Goal: Task Accomplishment & Management: Manage account settings

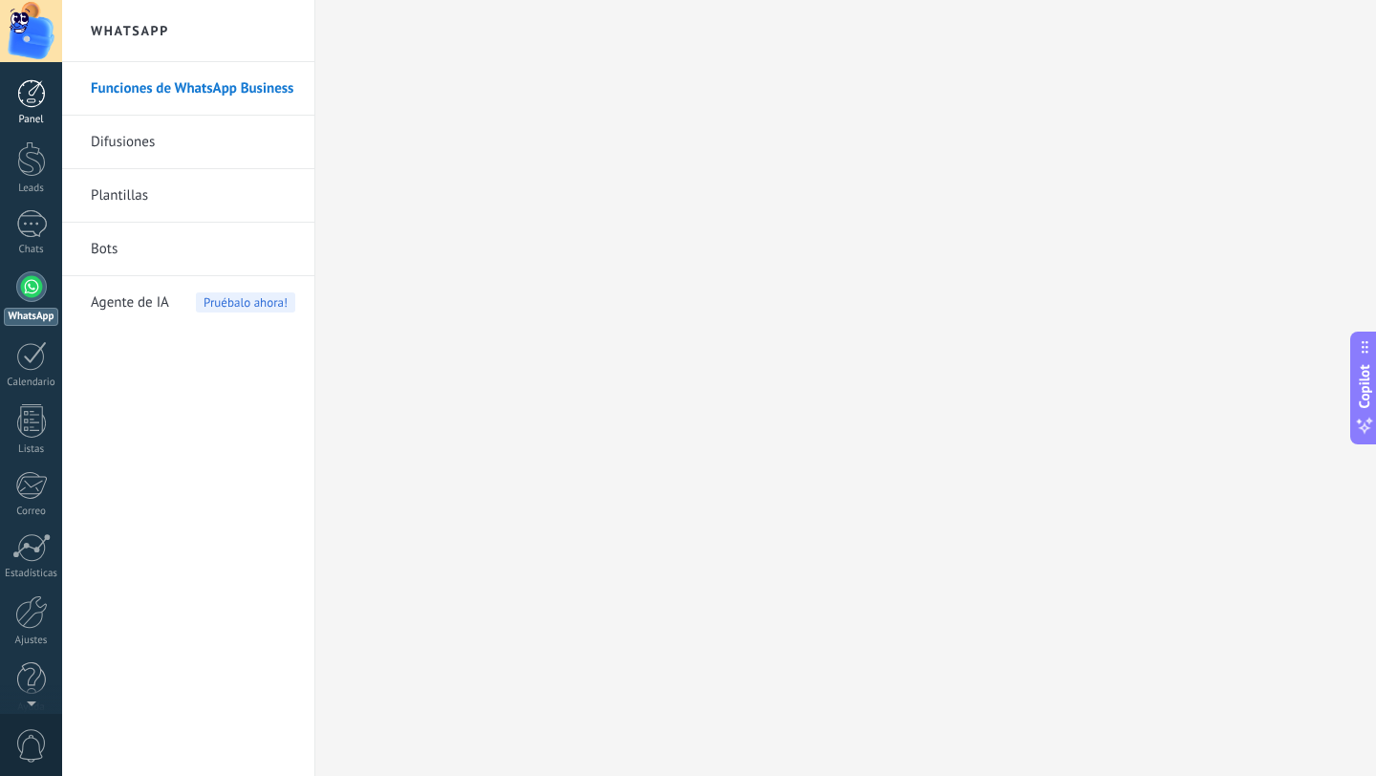
click at [26, 100] on div at bounding box center [31, 93] width 29 height 29
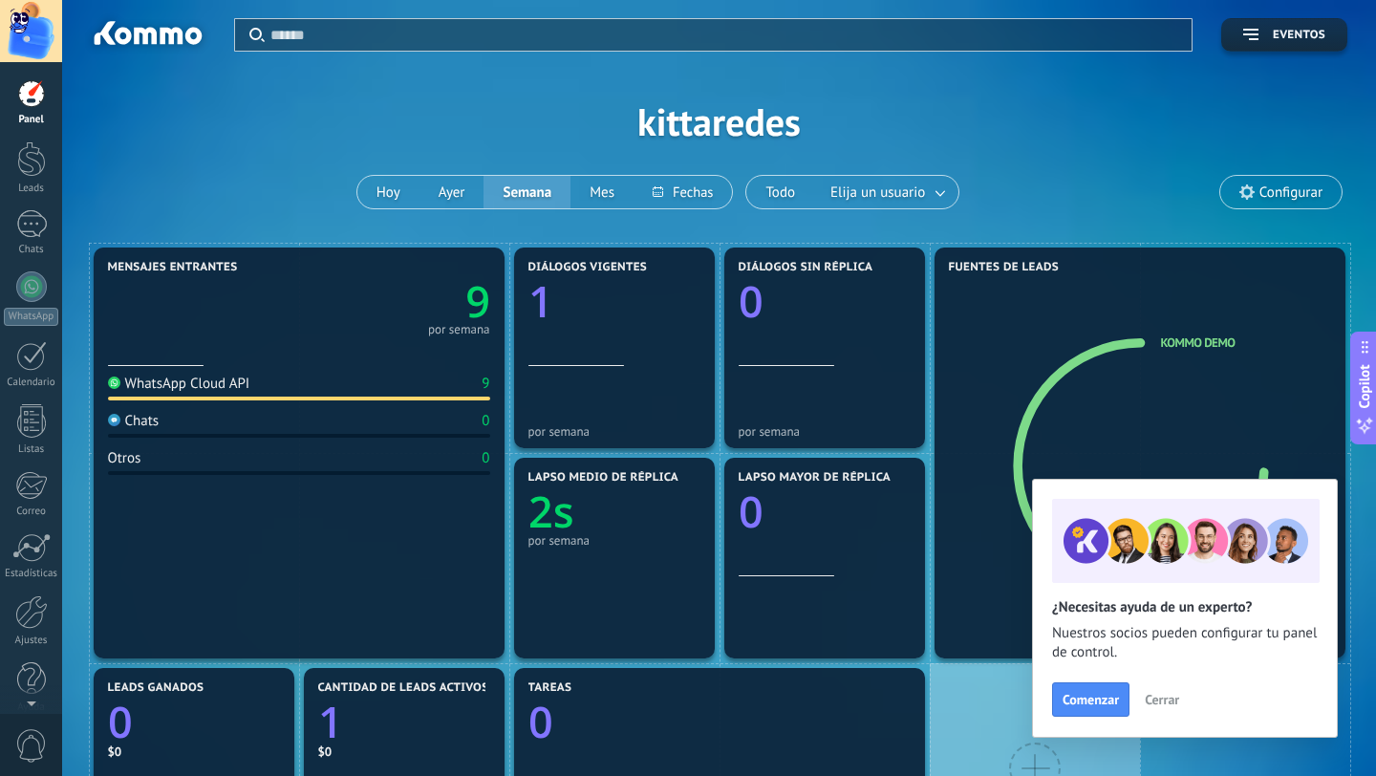
click at [1172, 698] on span "Cerrar" at bounding box center [1162, 699] width 34 height 13
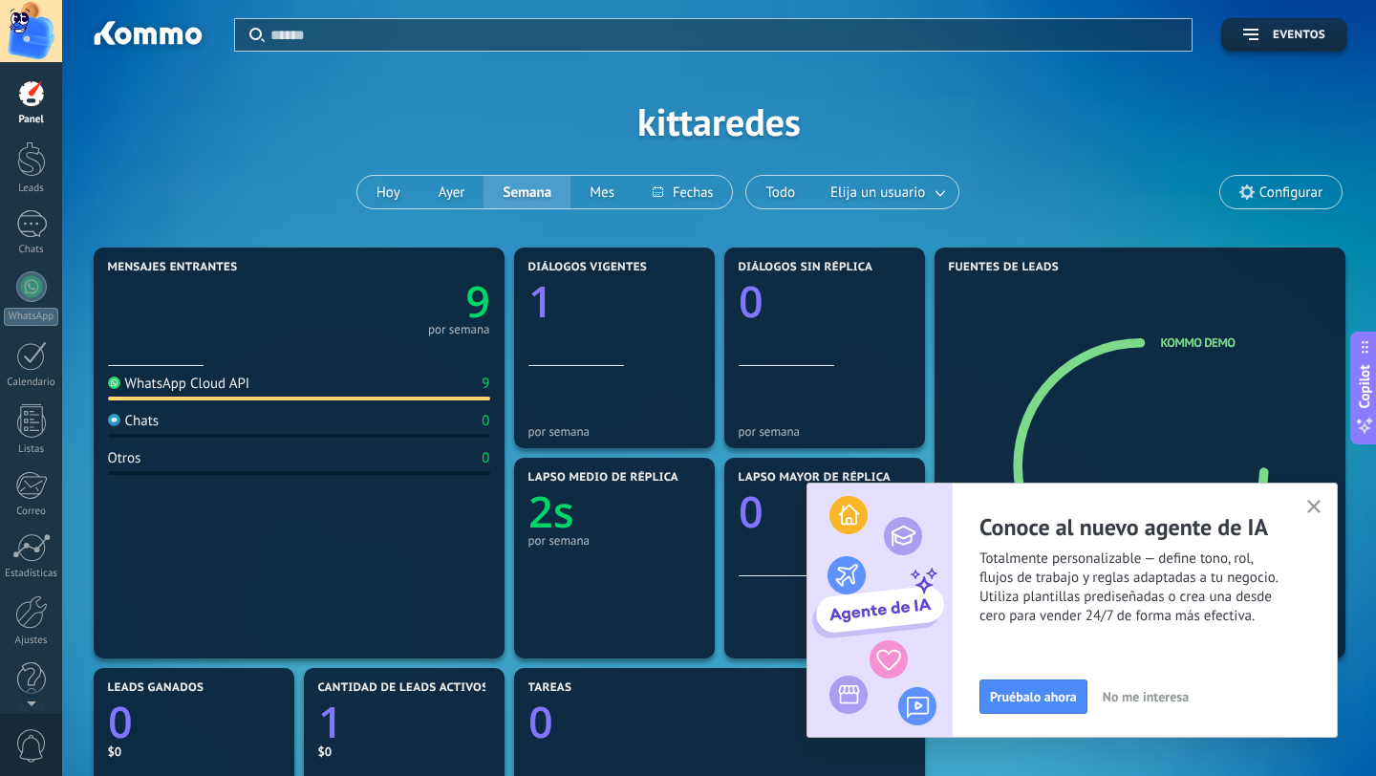
click at [1312, 506] on use "button" at bounding box center [1314, 507] width 14 height 14
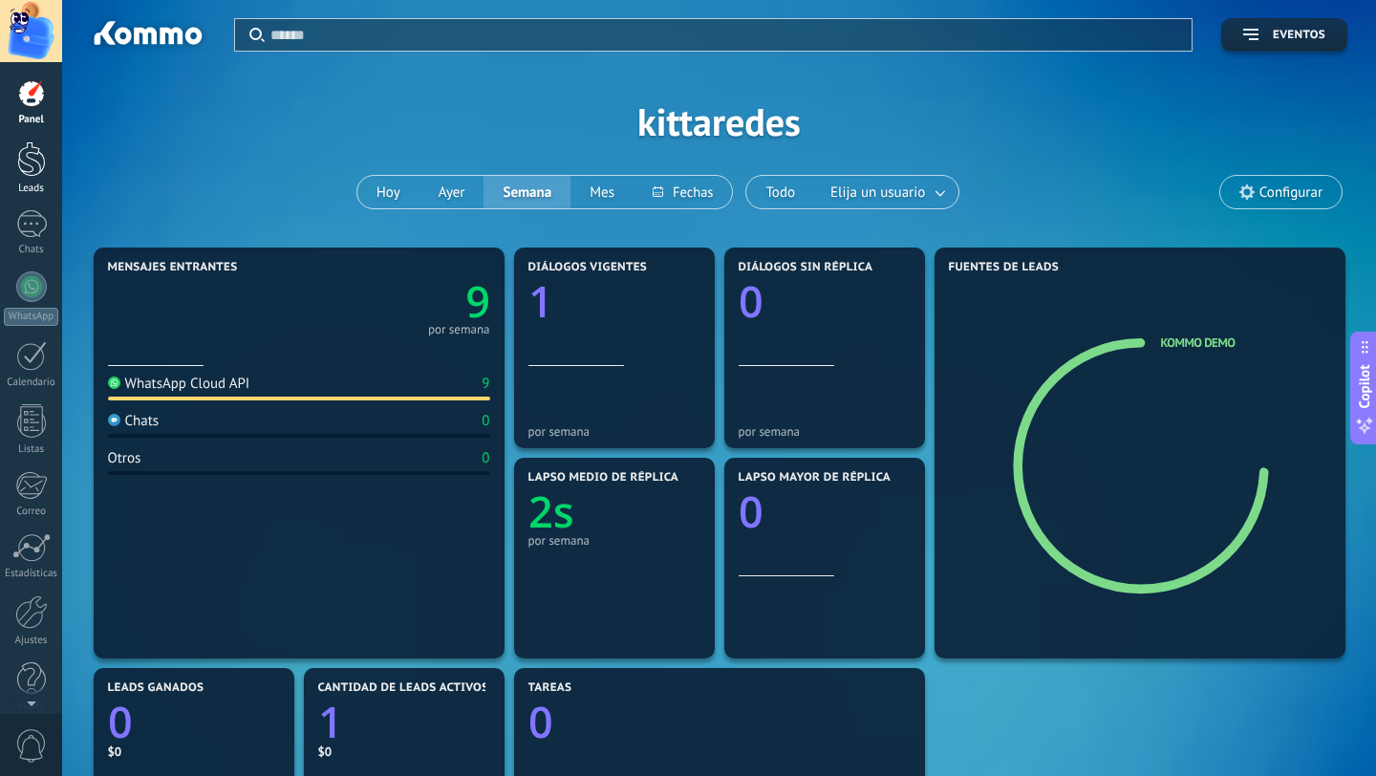
click at [30, 164] on div at bounding box center [31, 158] width 29 height 35
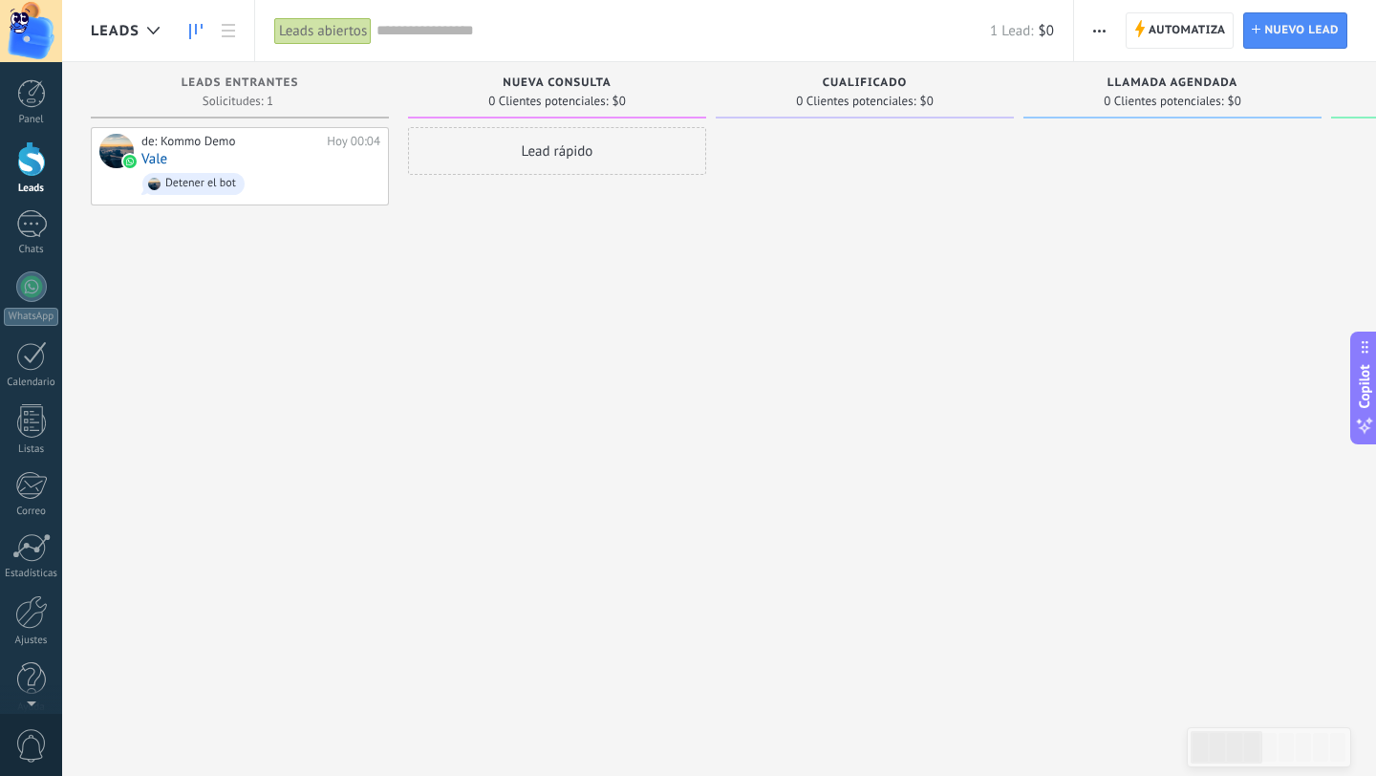
click at [1095, 30] on icon "button" at bounding box center [1099, 31] width 12 height 3
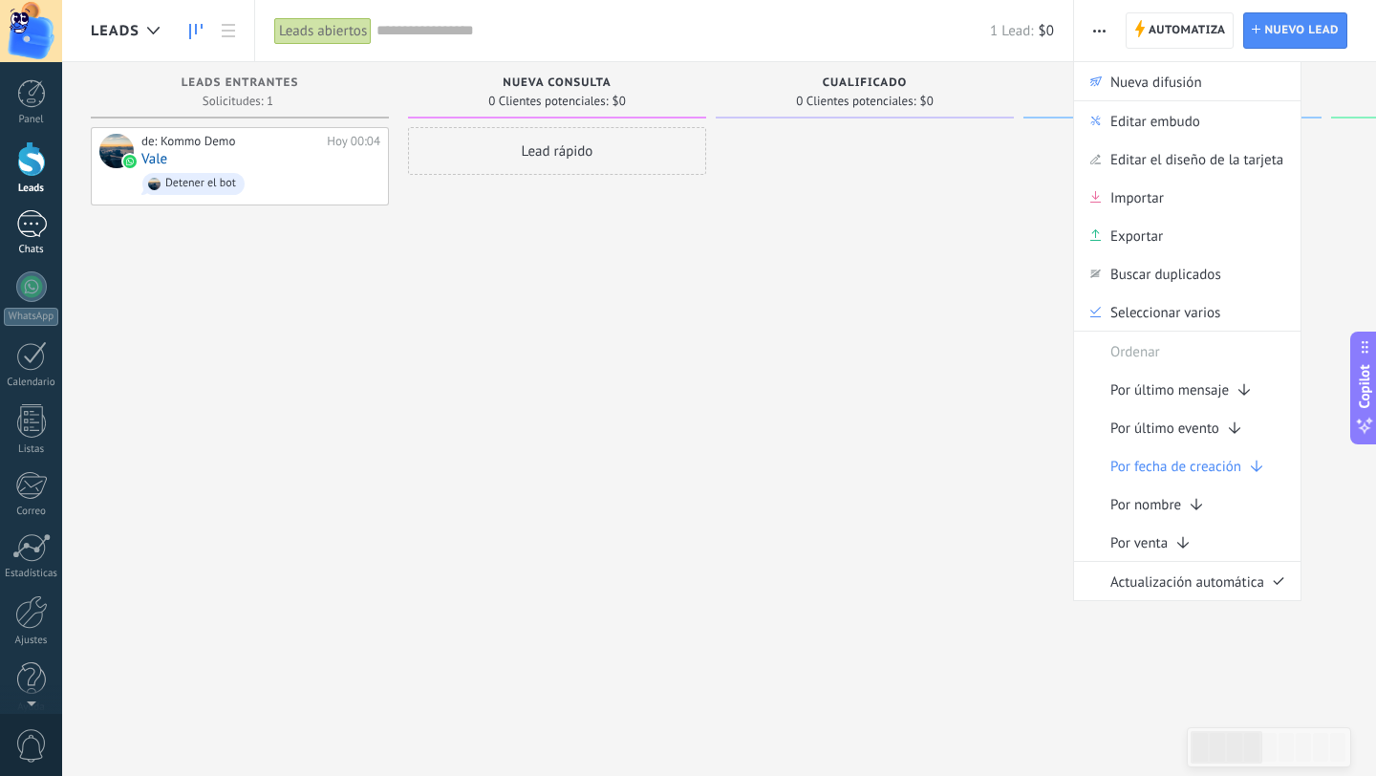
click at [32, 222] on div "1" at bounding box center [31, 224] width 31 height 28
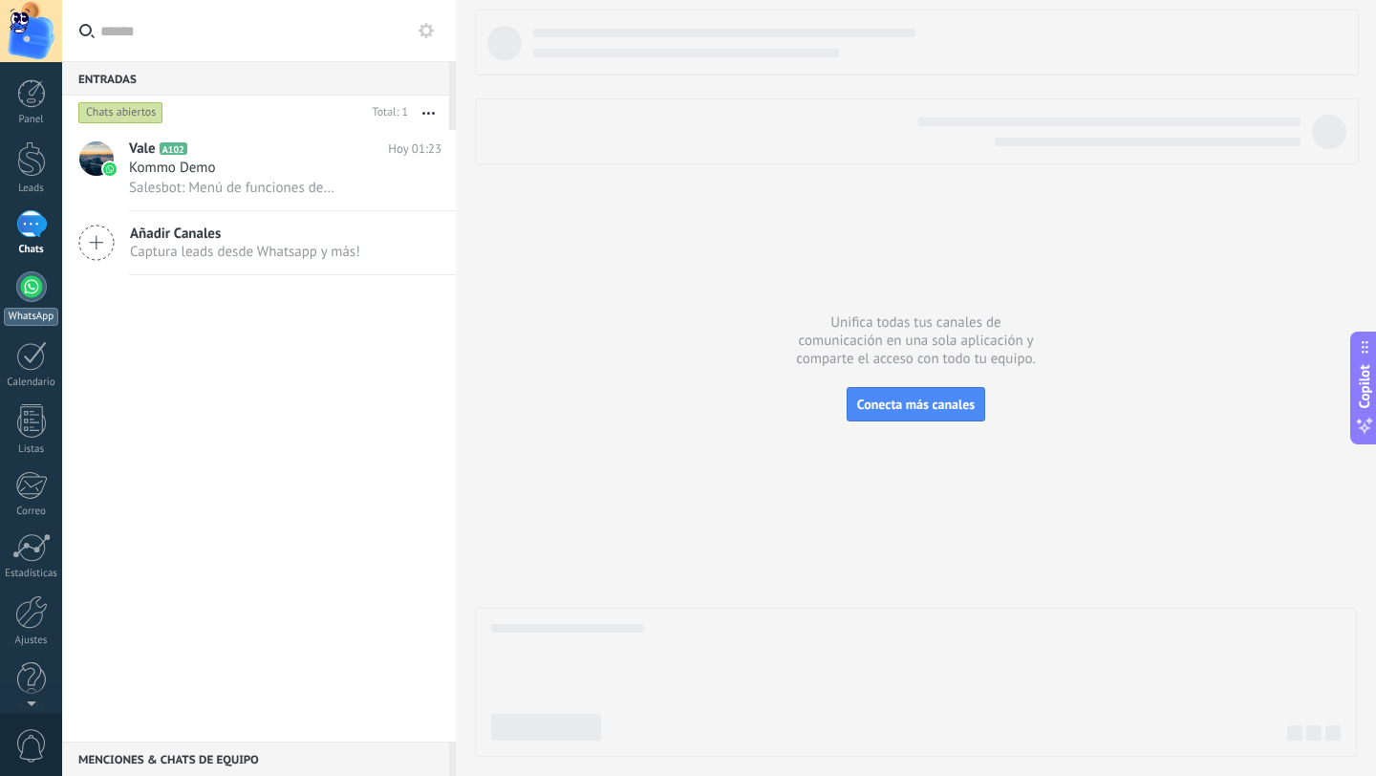
click at [33, 289] on div at bounding box center [31, 286] width 31 height 31
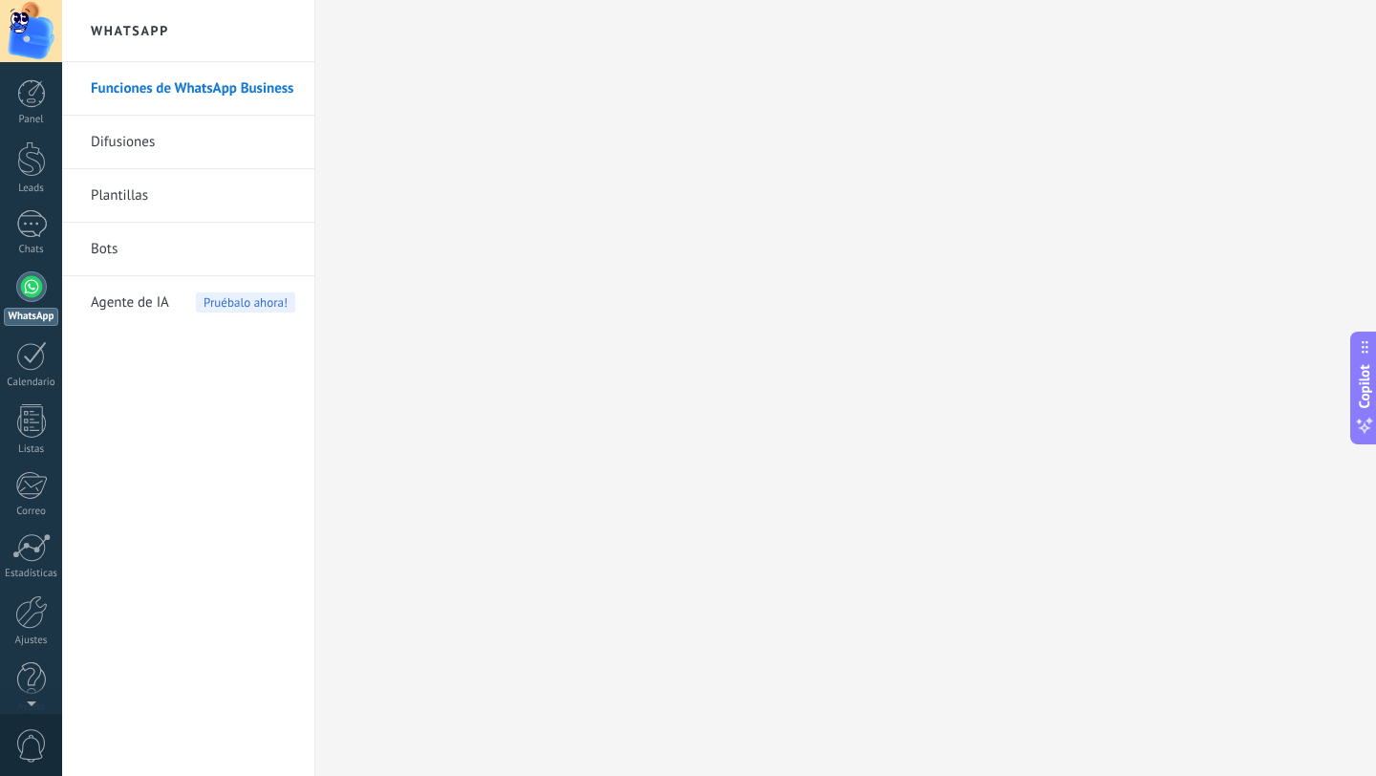
click at [141, 149] on link "Difusiones" at bounding box center [193, 143] width 204 height 54
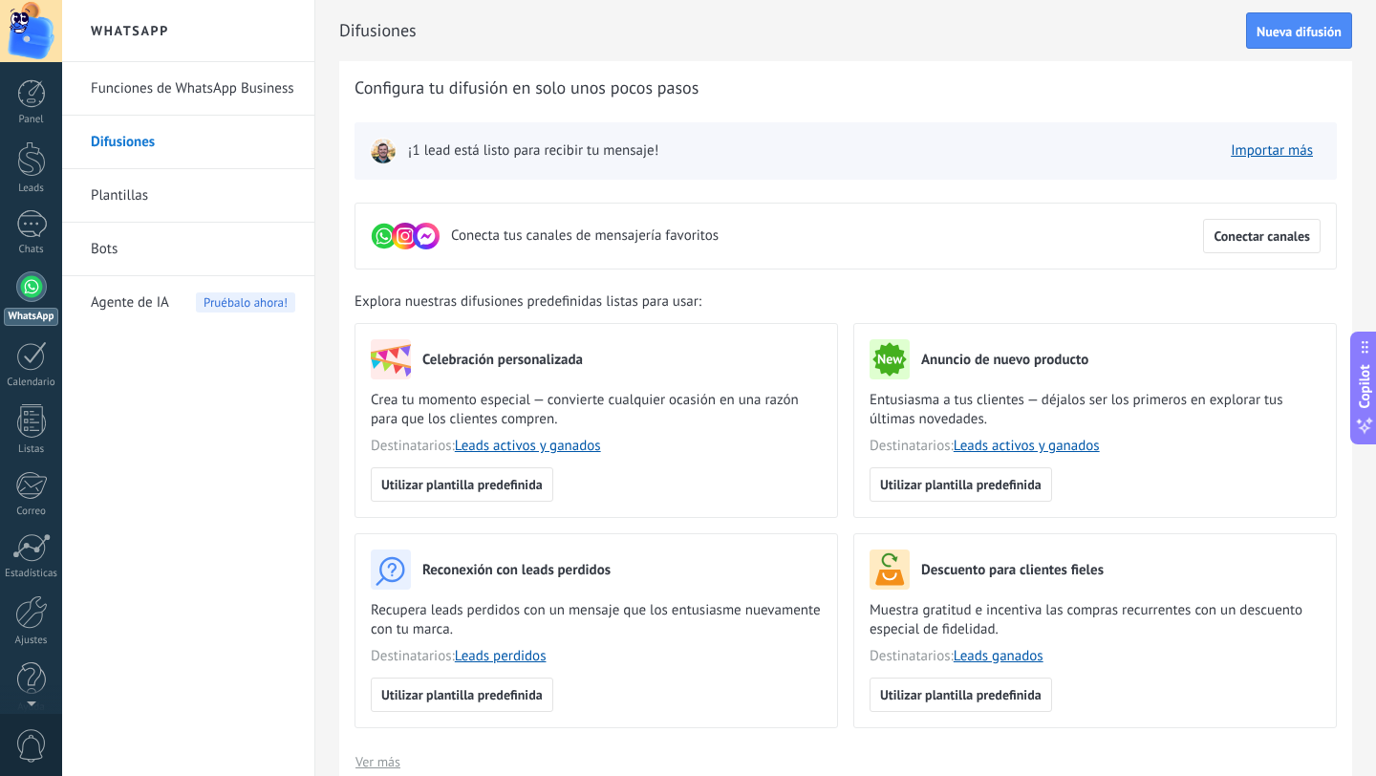
click at [133, 89] on link "Funciones de WhatsApp Business" at bounding box center [193, 89] width 204 height 54
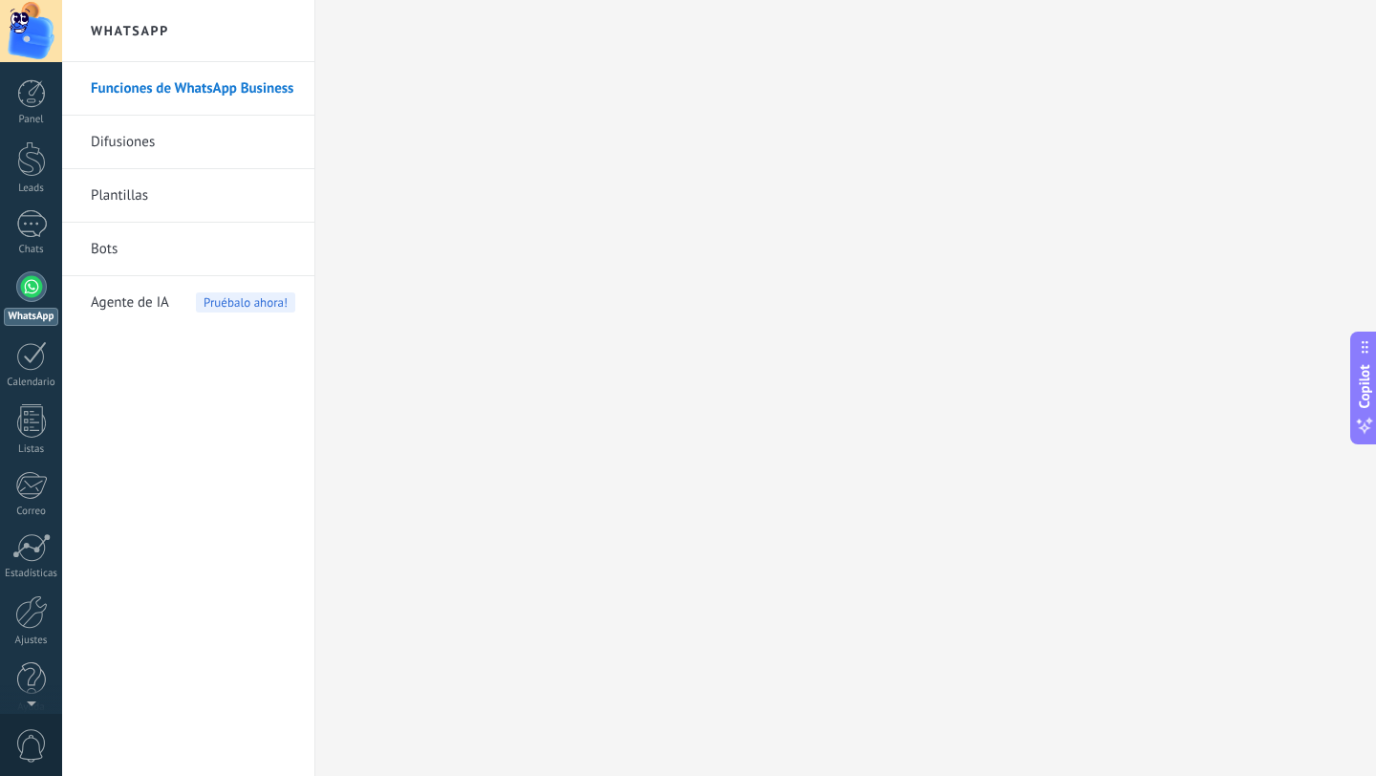
click at [133, 196] on link "Plantillas" at bounding box center [193, 196] width 204 height 54
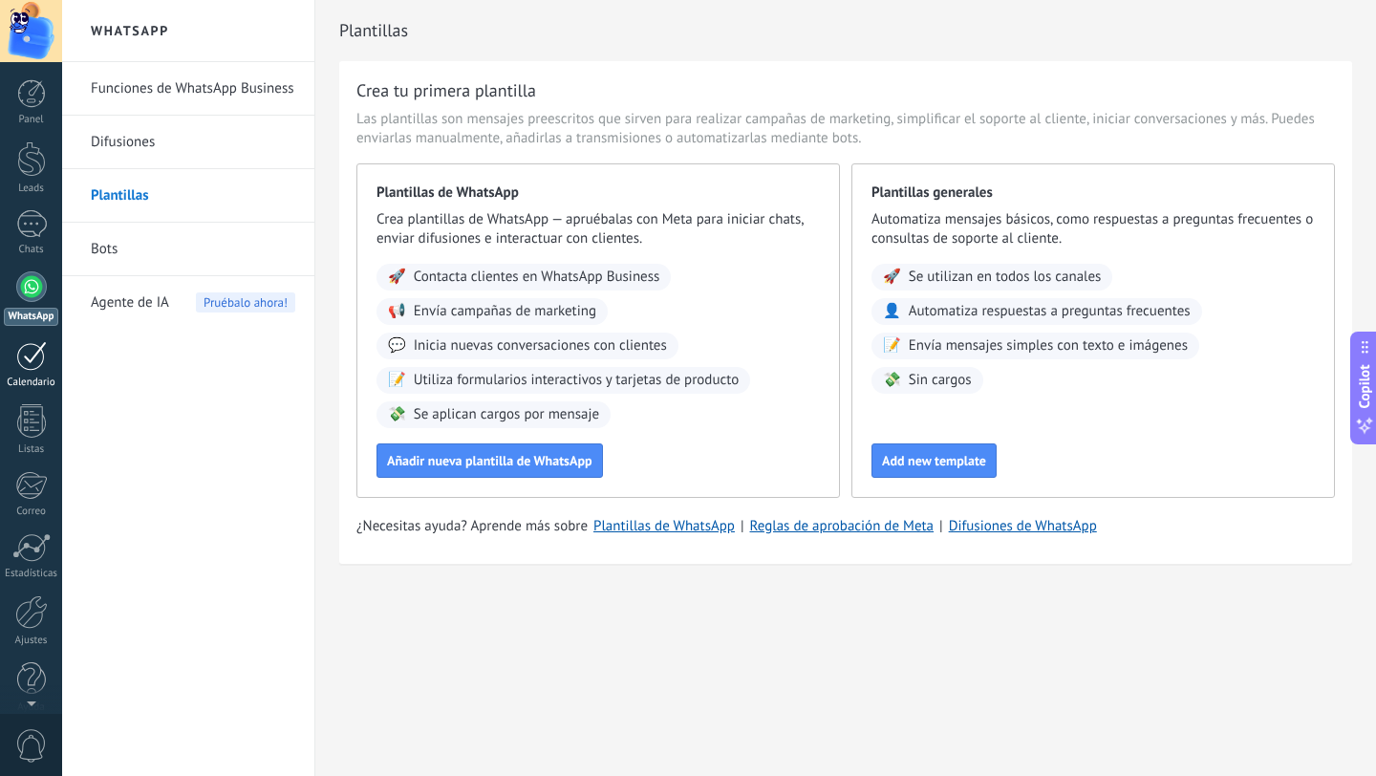
click at [32, 361] on div at bounding box center [31, 356] width 31 height 30
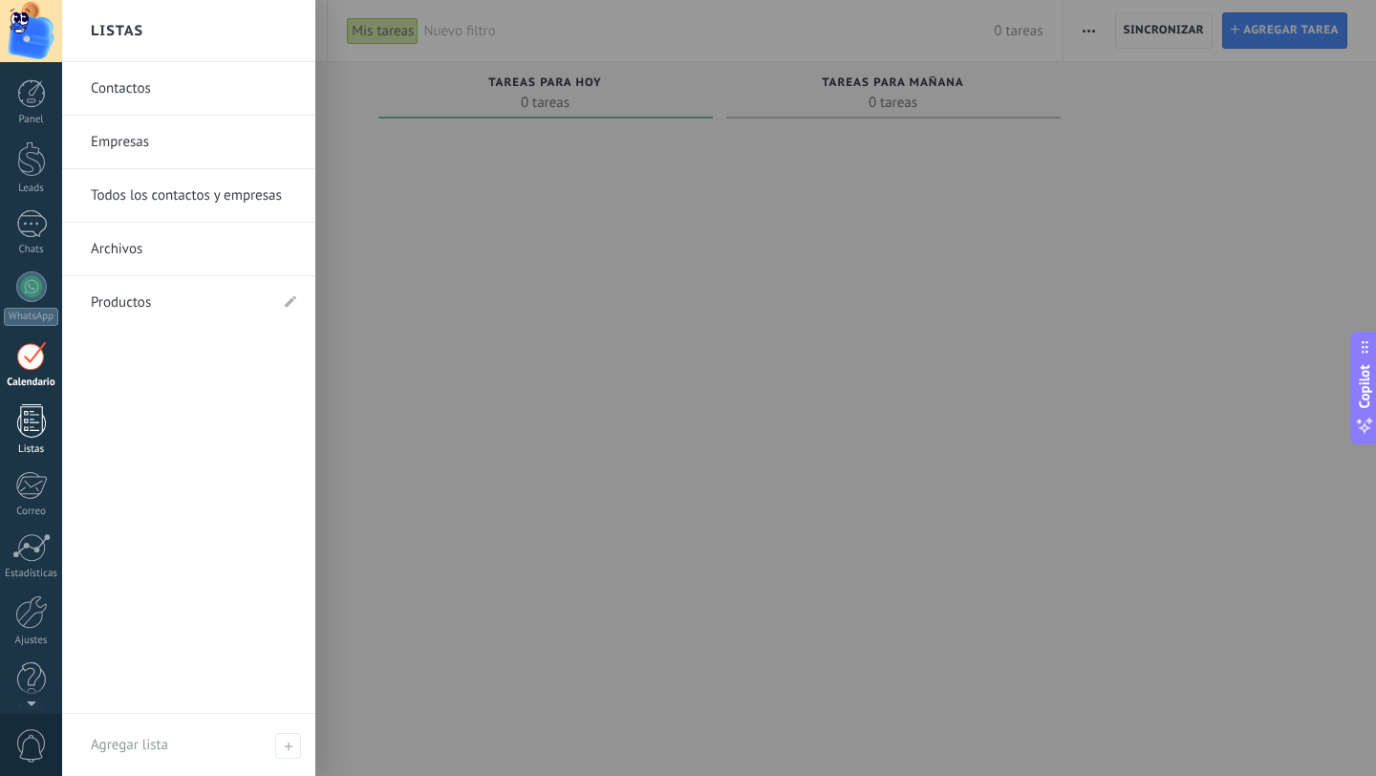
click at [30, 424] on div at bounding box center [31, 420] width 29 height 33
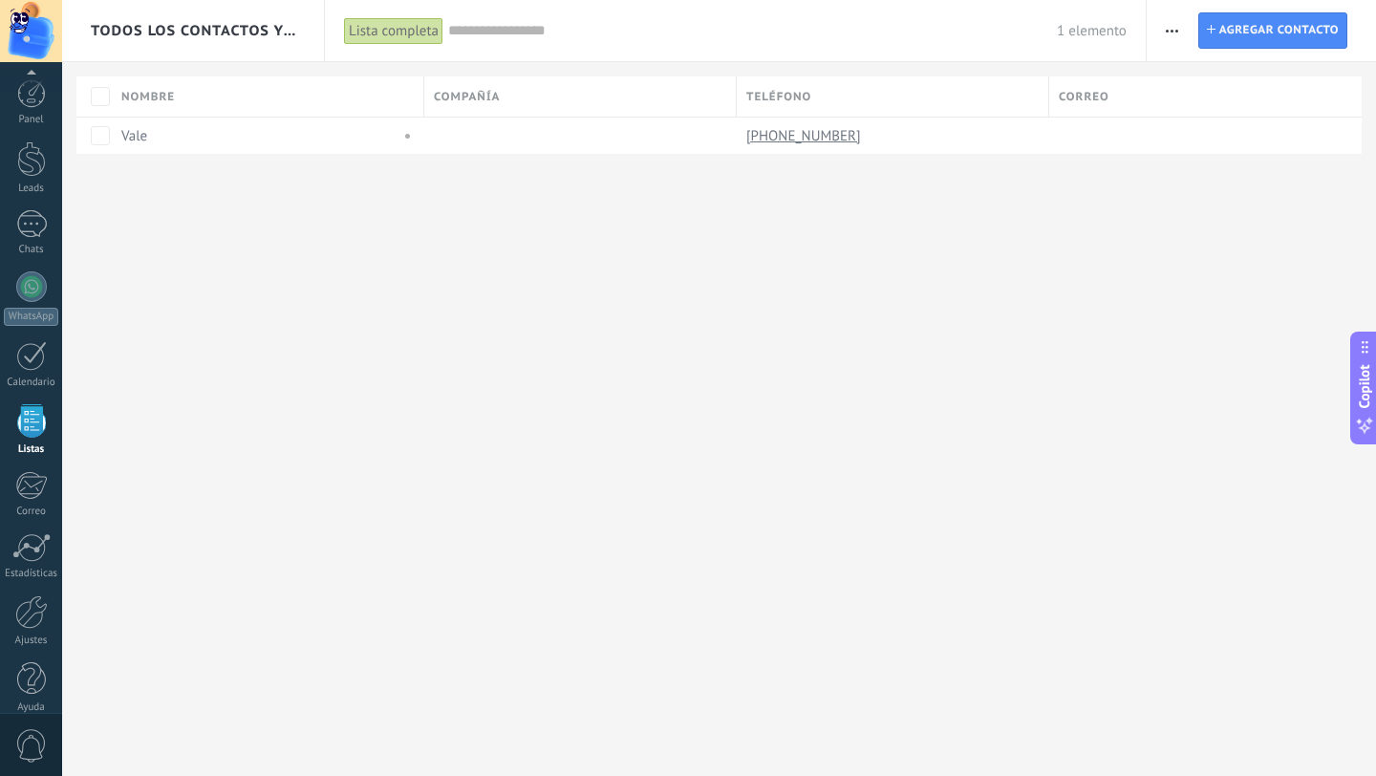
scroll to position [19, 0]
click at [1176, 30] on use "button" at bounding box center [1172, 31] width 12 height 3
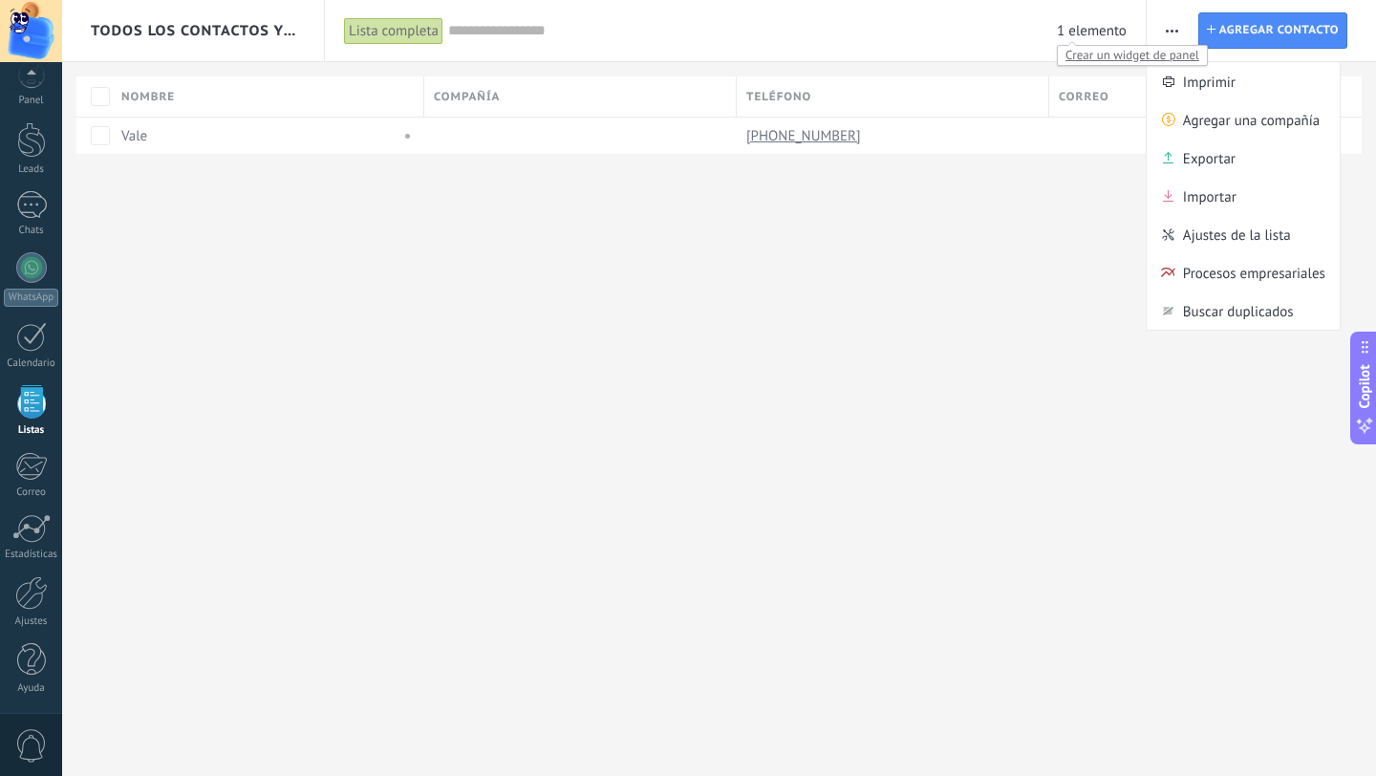
click at [1106, 31] on span "1 elemento" at bounding box center [1092, 31] width 70 height 18
click at [32, 583] on div at bounding box center [31, 592] width 32 height 33
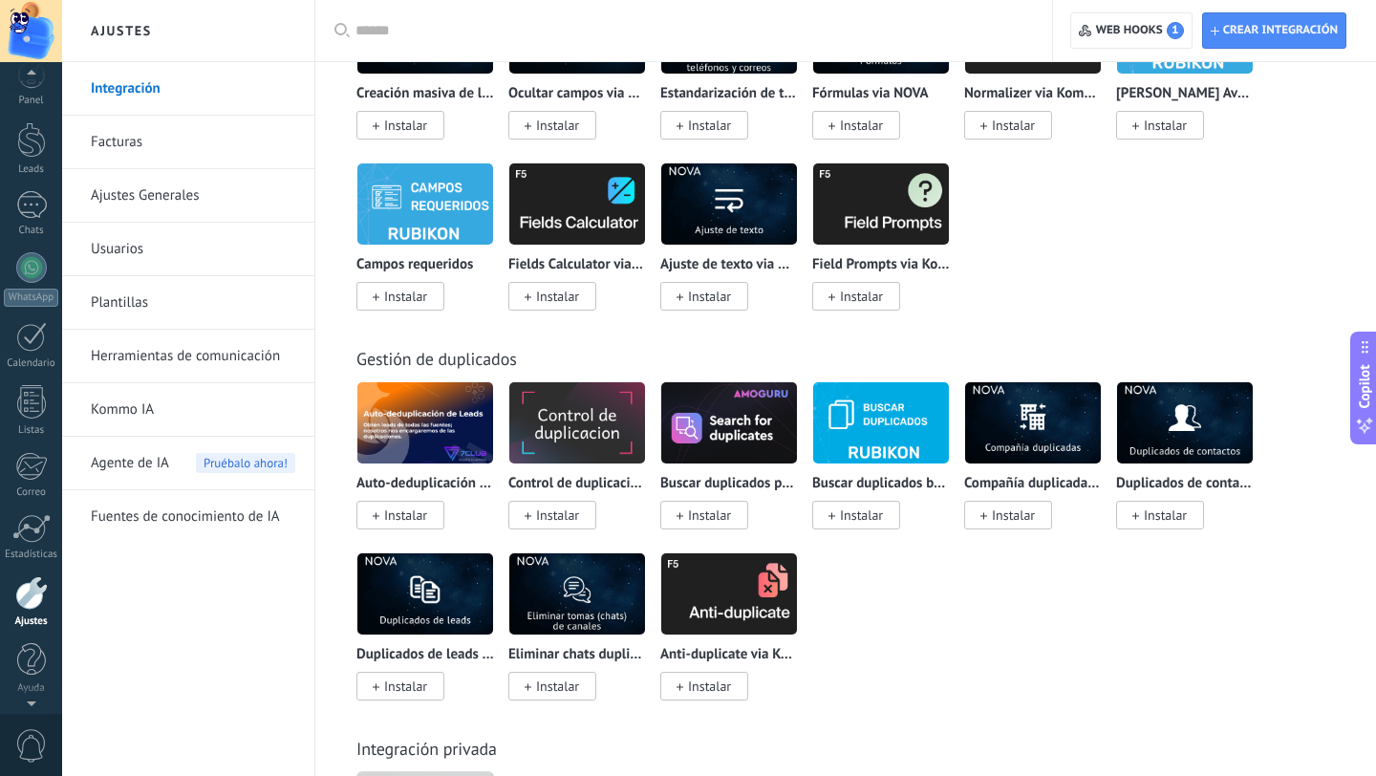
scroll to position [8373, 0]
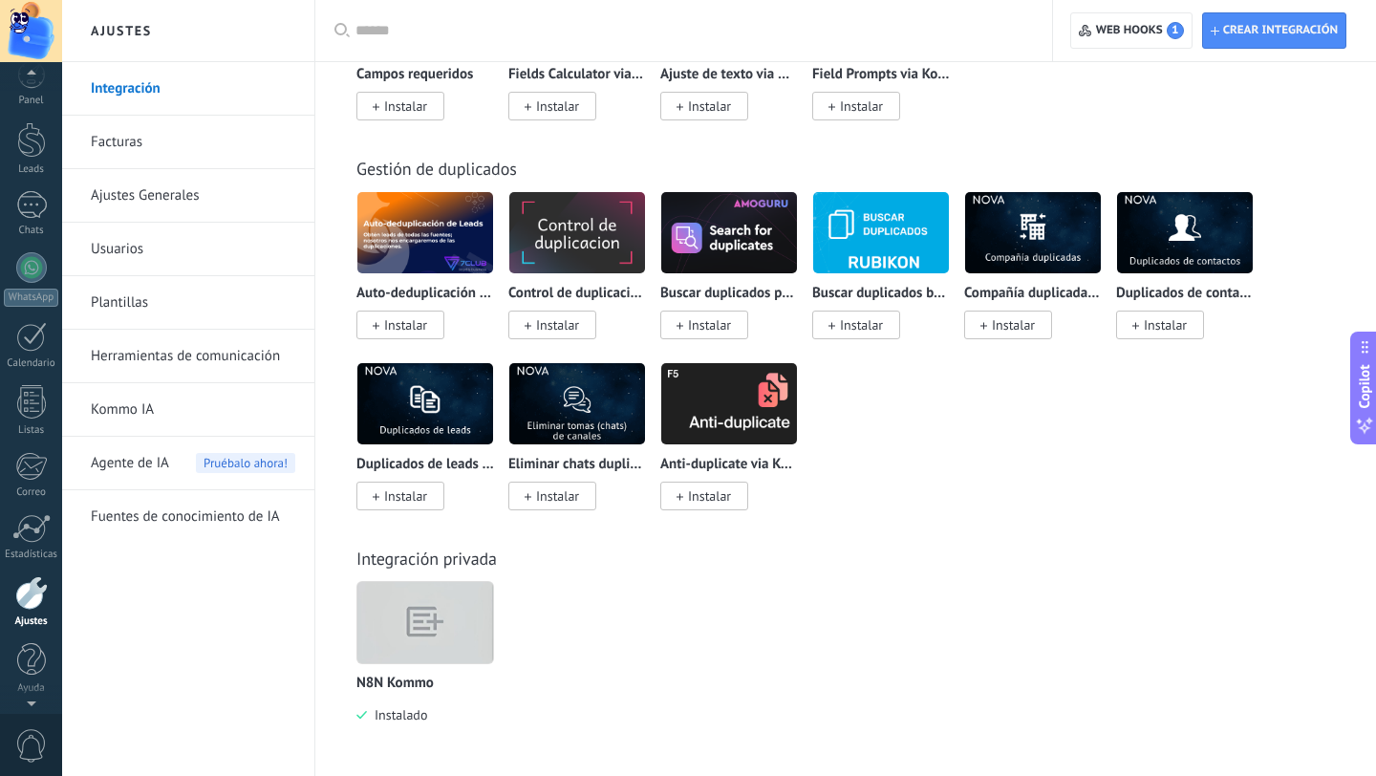
click at [145, 193] on link "Ajustes Generales" at bounding box center [193, 196] width 204 height 54
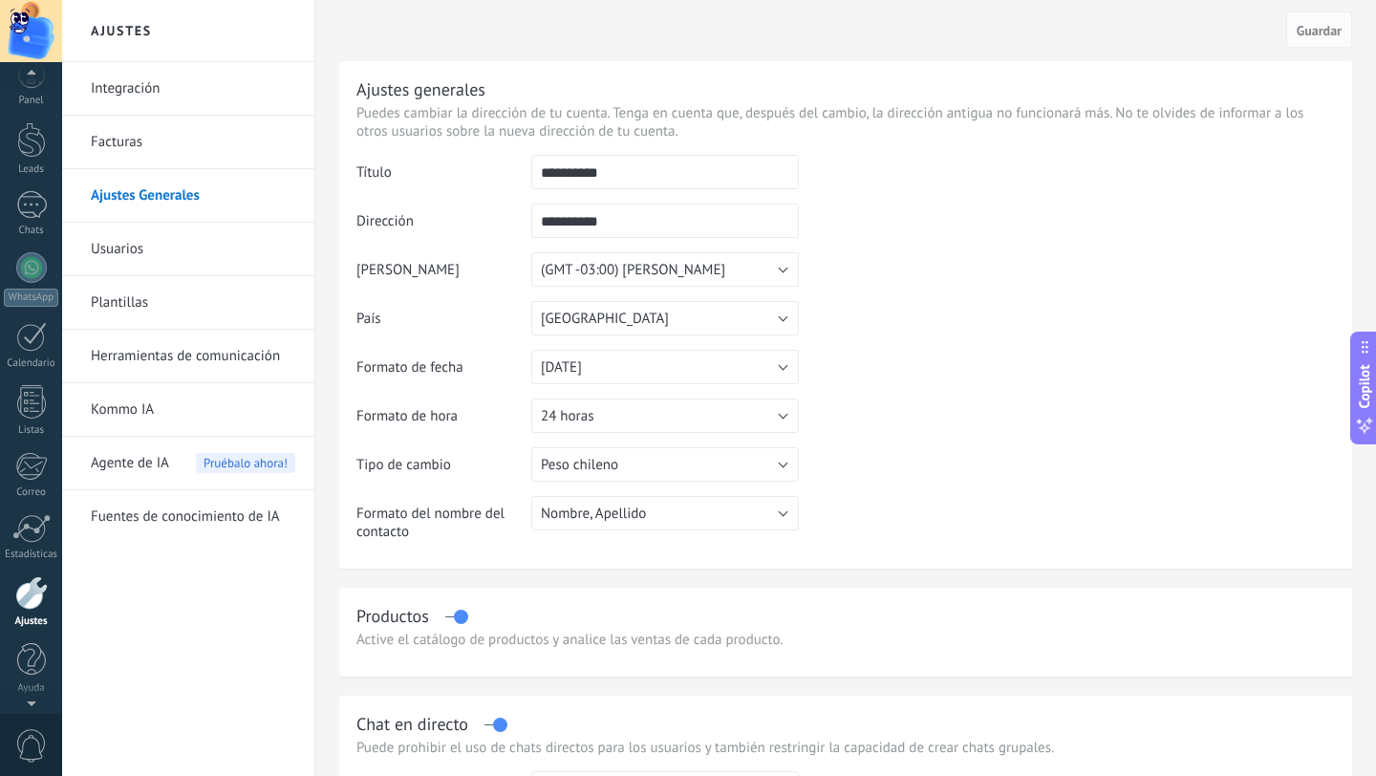
click at [124, 249] on link "Usuarios" at bounding box center [193, 250] width 204 height 54
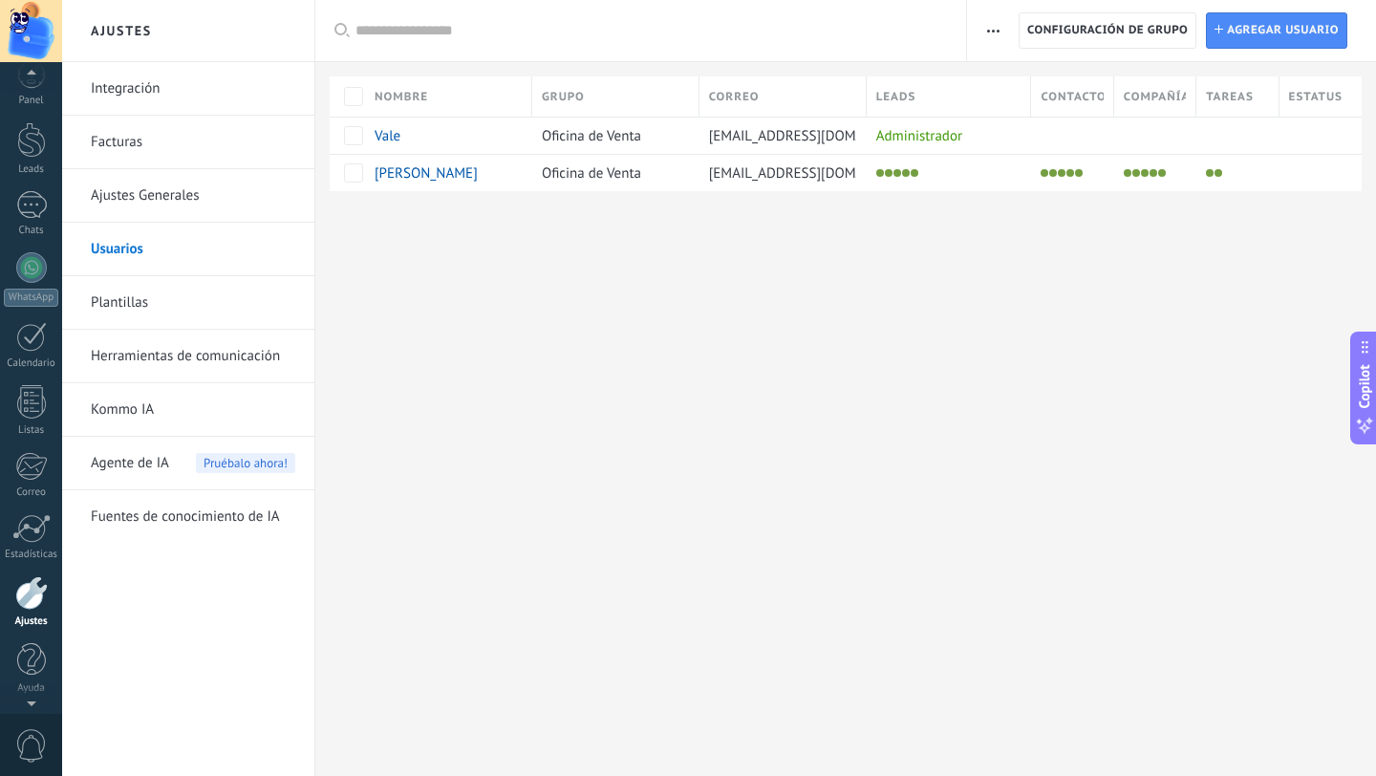
click at [123, 300] on link "Plantillas" at bounding box center [193, 303] width 204 height 54
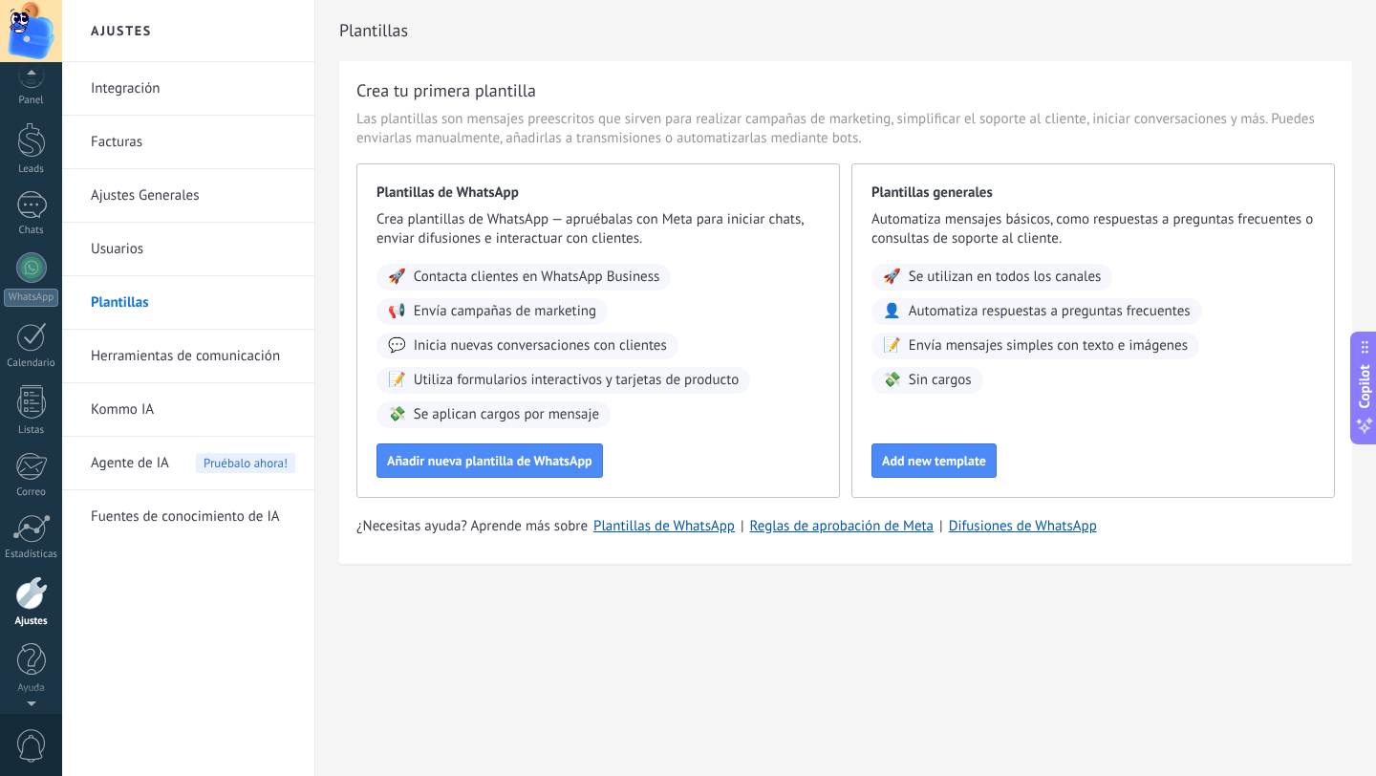
click at [123, 357] on link "Herramientas de comunicación" at bounding box center [193, 357] width 204 height 54
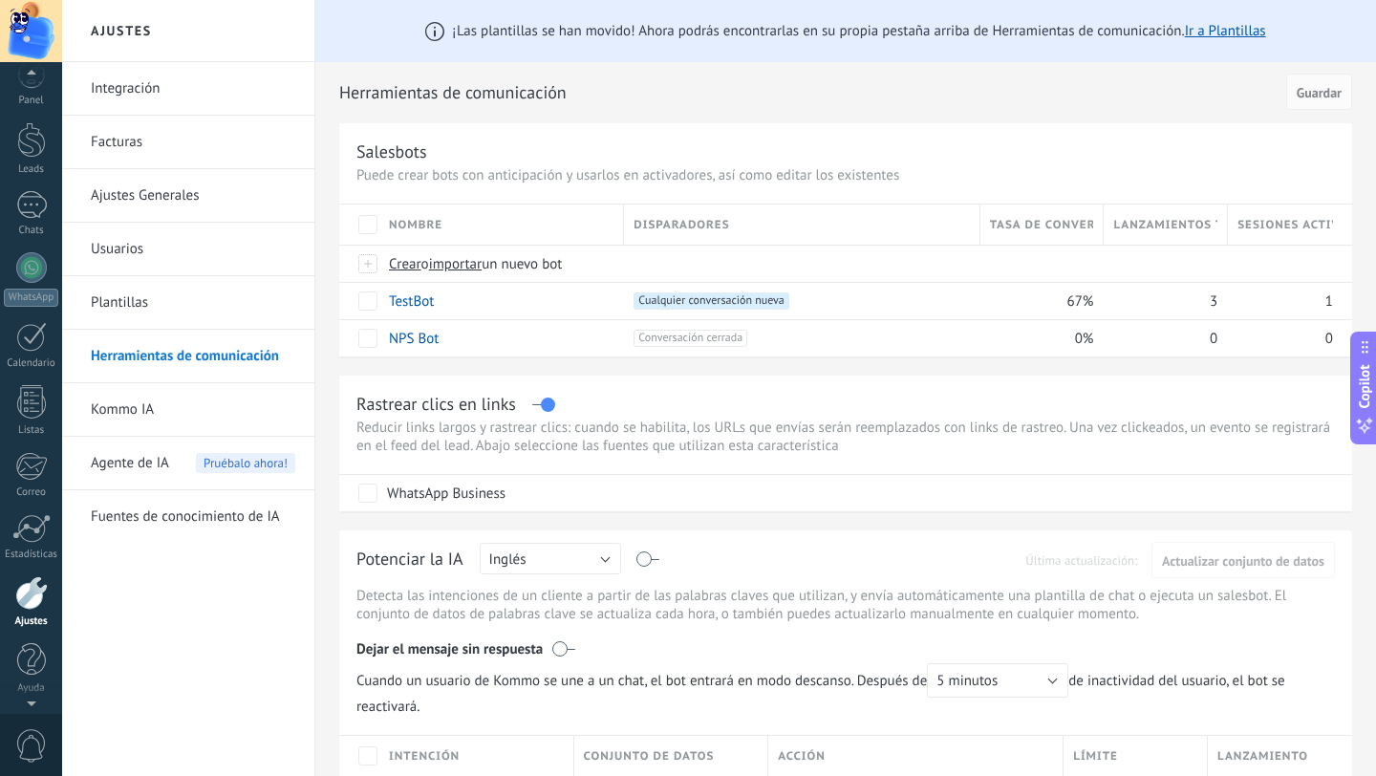
scroll to position [4, 0]
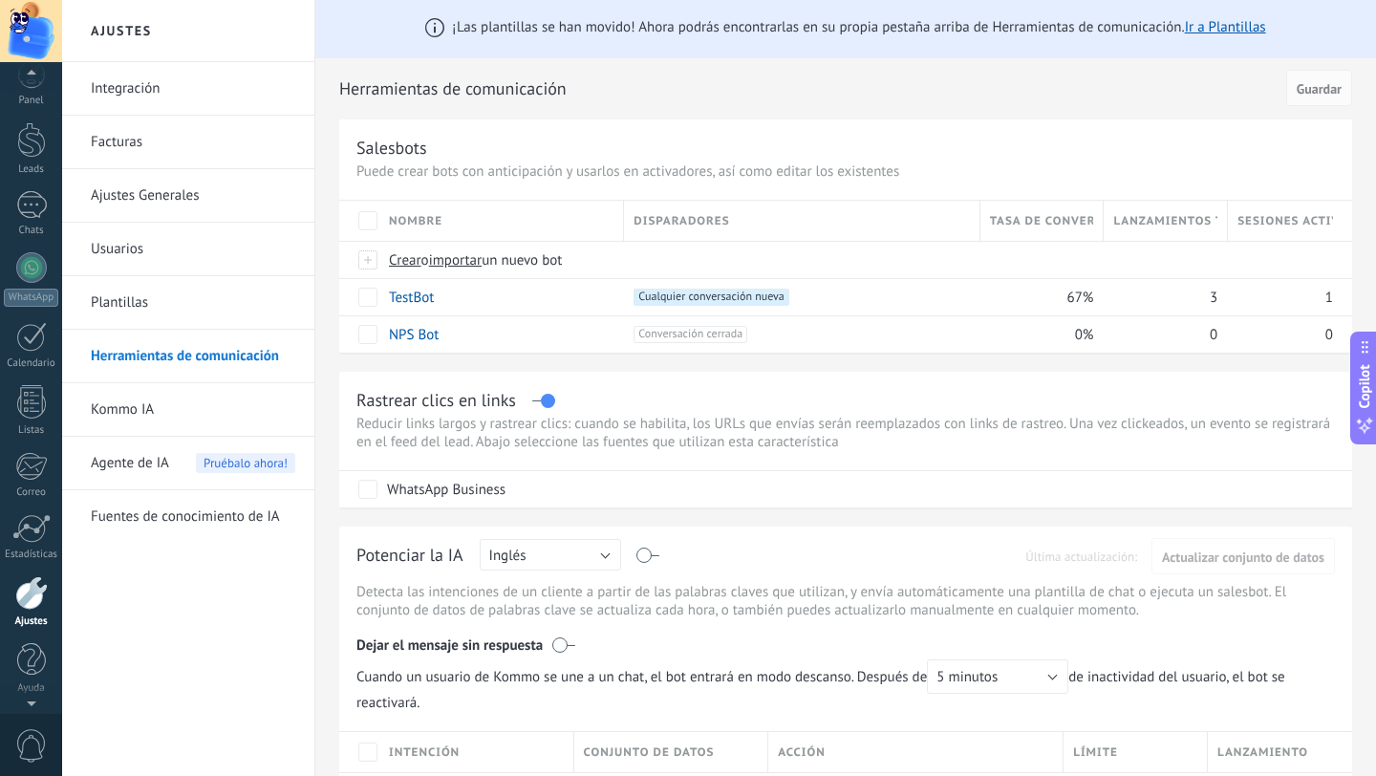
click at [120, 409] on link "Kommo IA" at bounding box center [193, 410] width 204 height 54
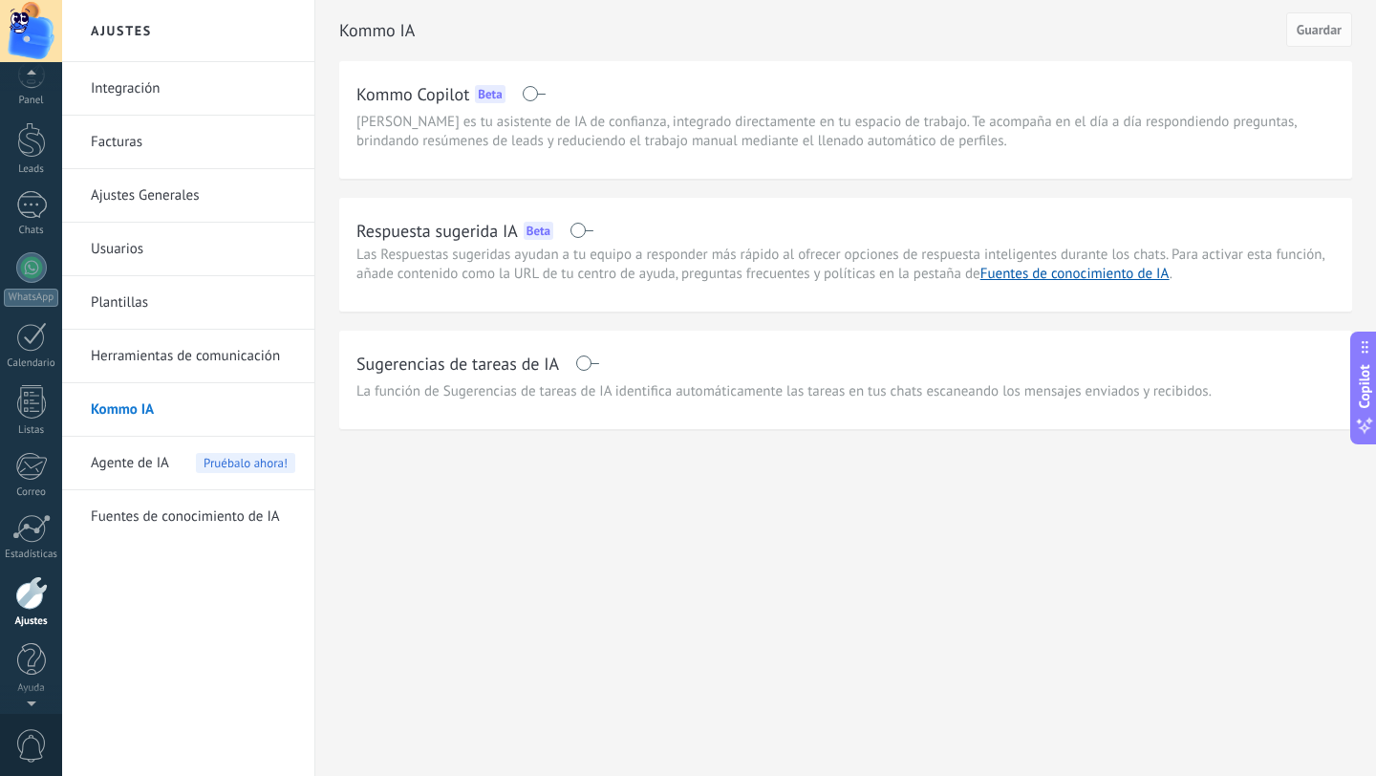
click at [120, 465] on span "Agente de IA" at bounding box center [130, 464] width 78 height 54
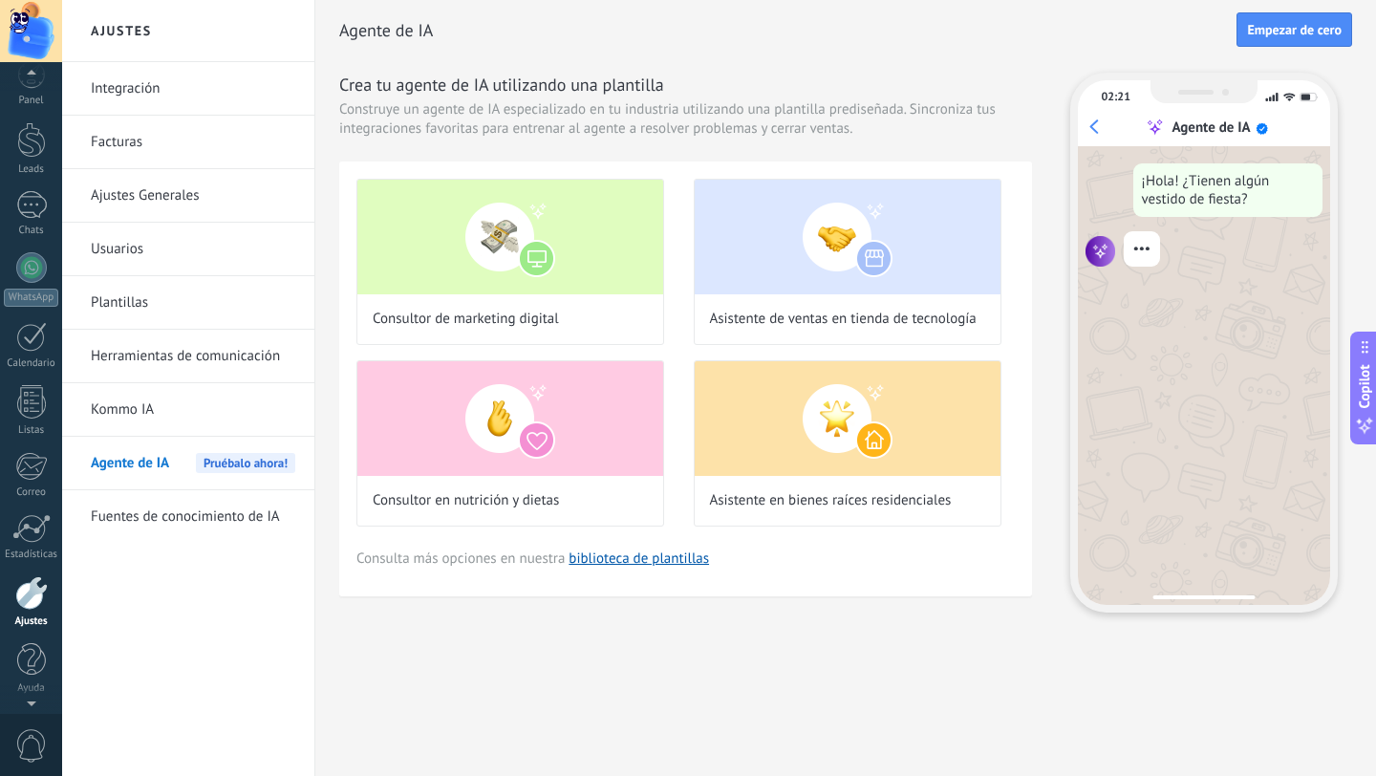
click at [129, 517] on link "Fuentes de conocimiento de IA" at bounding box center [193, 517] width 204 height 54
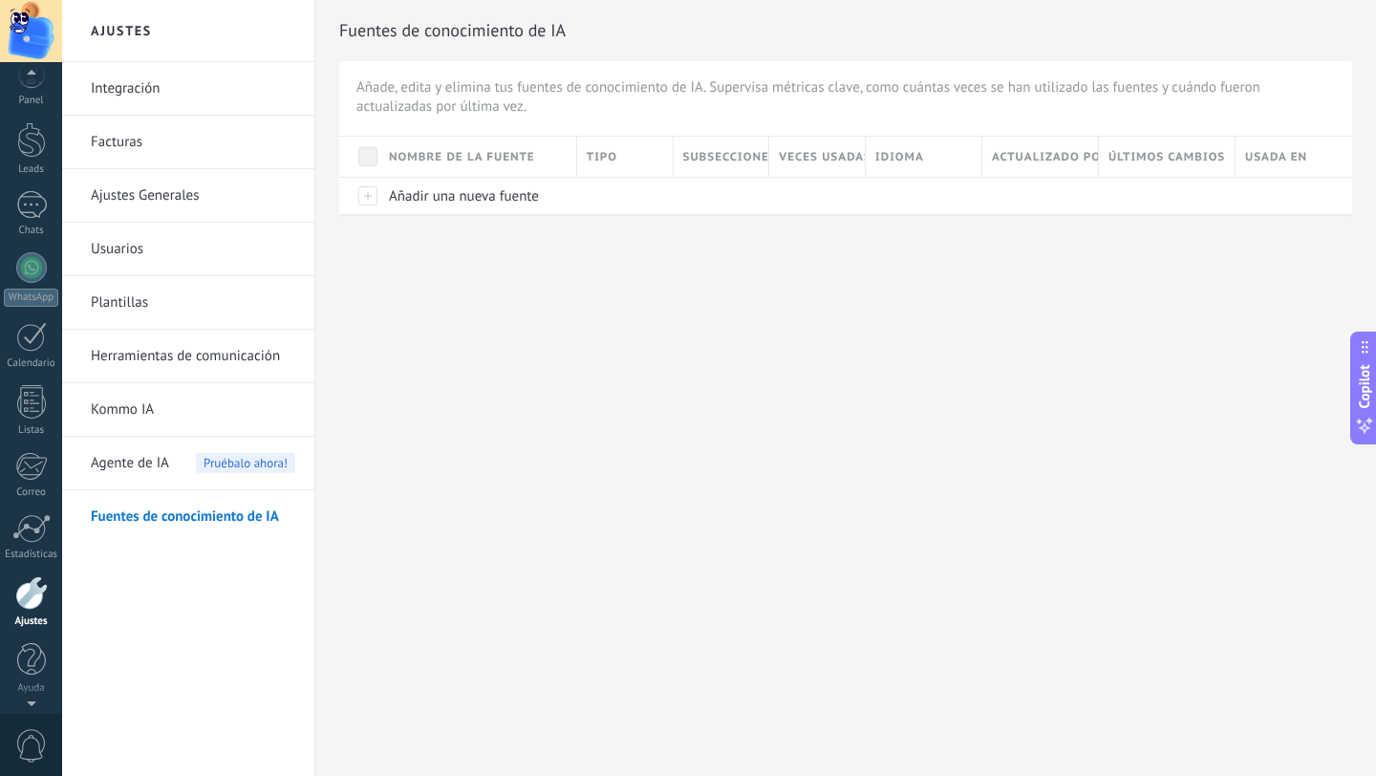
click at [35, 609] on div at bounding box center [31, 592] width 32 height 33
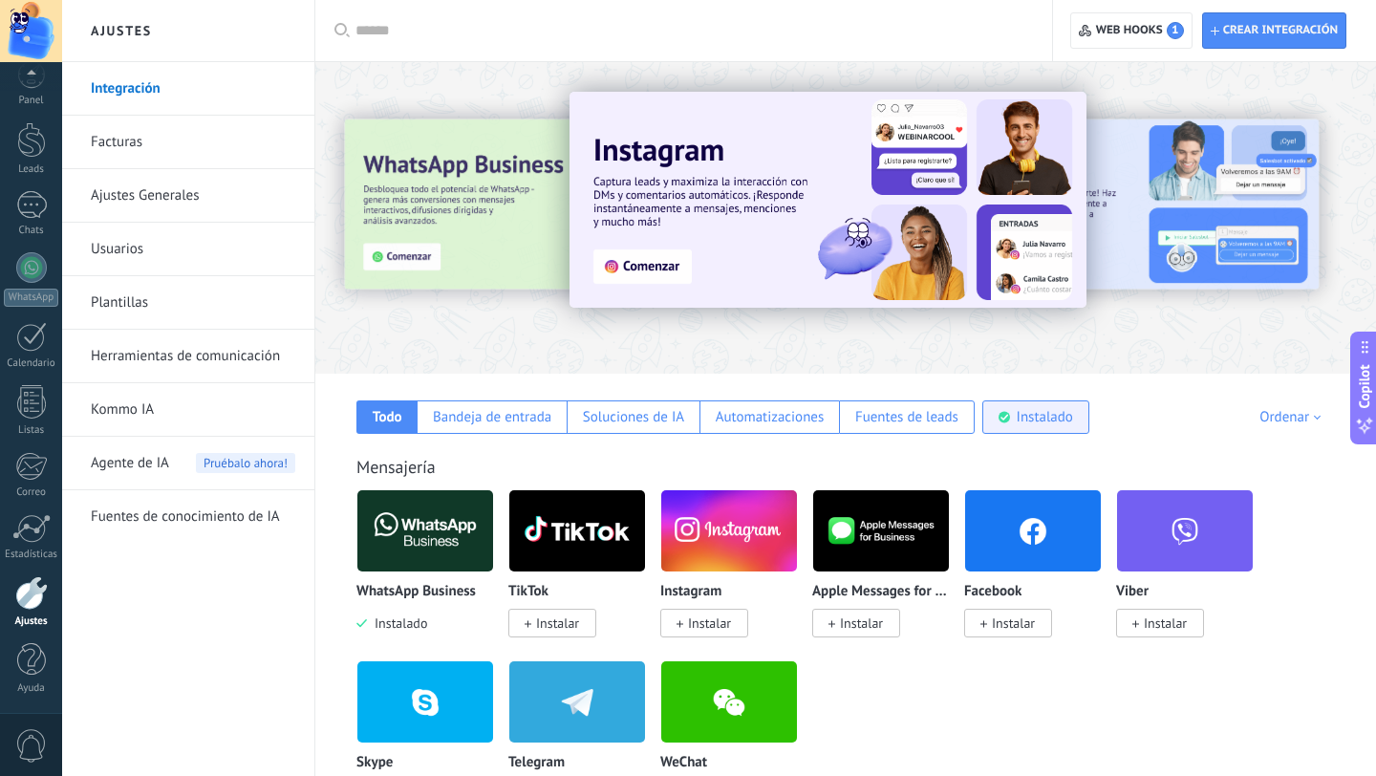
click at [1029, 419] on div "Instalado" at bounding box center [1045, 417] width 56 height 18
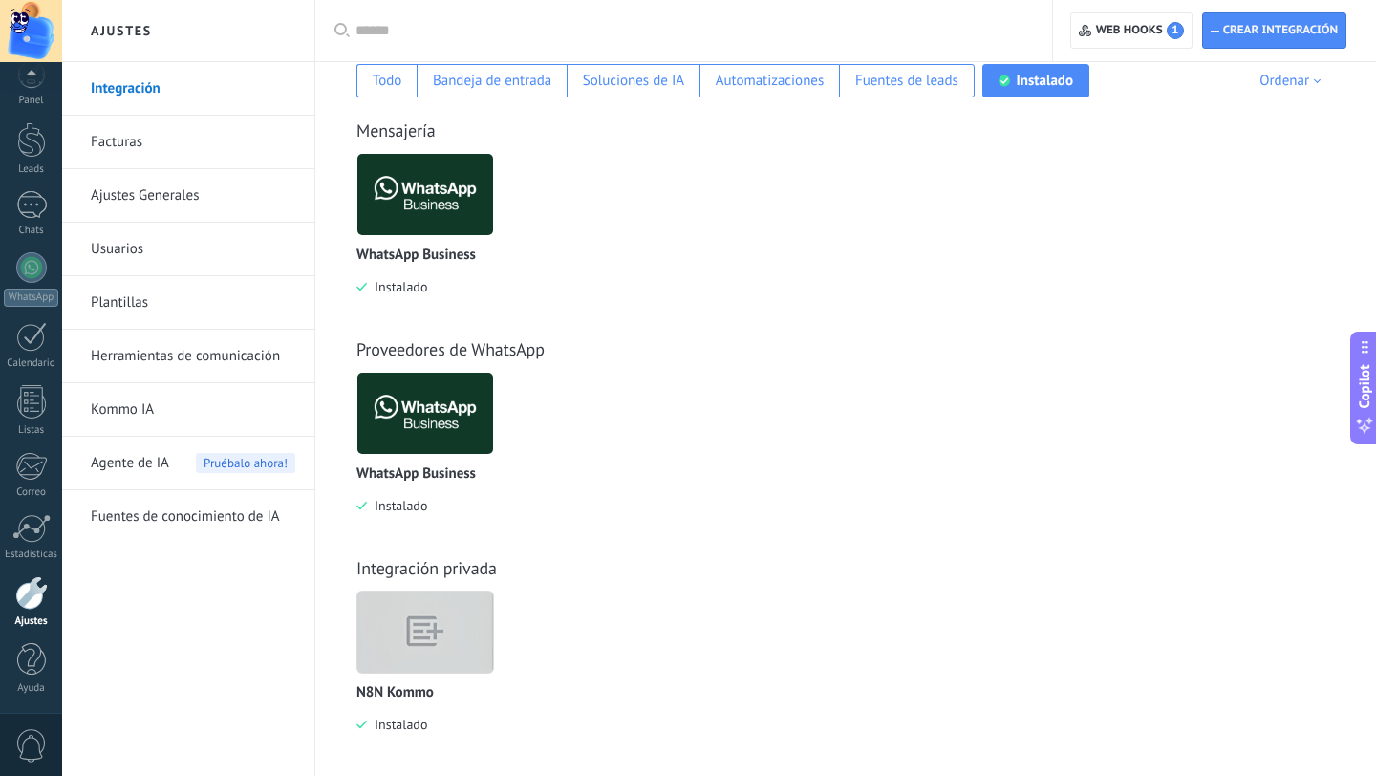
scroll to position [349, 0]
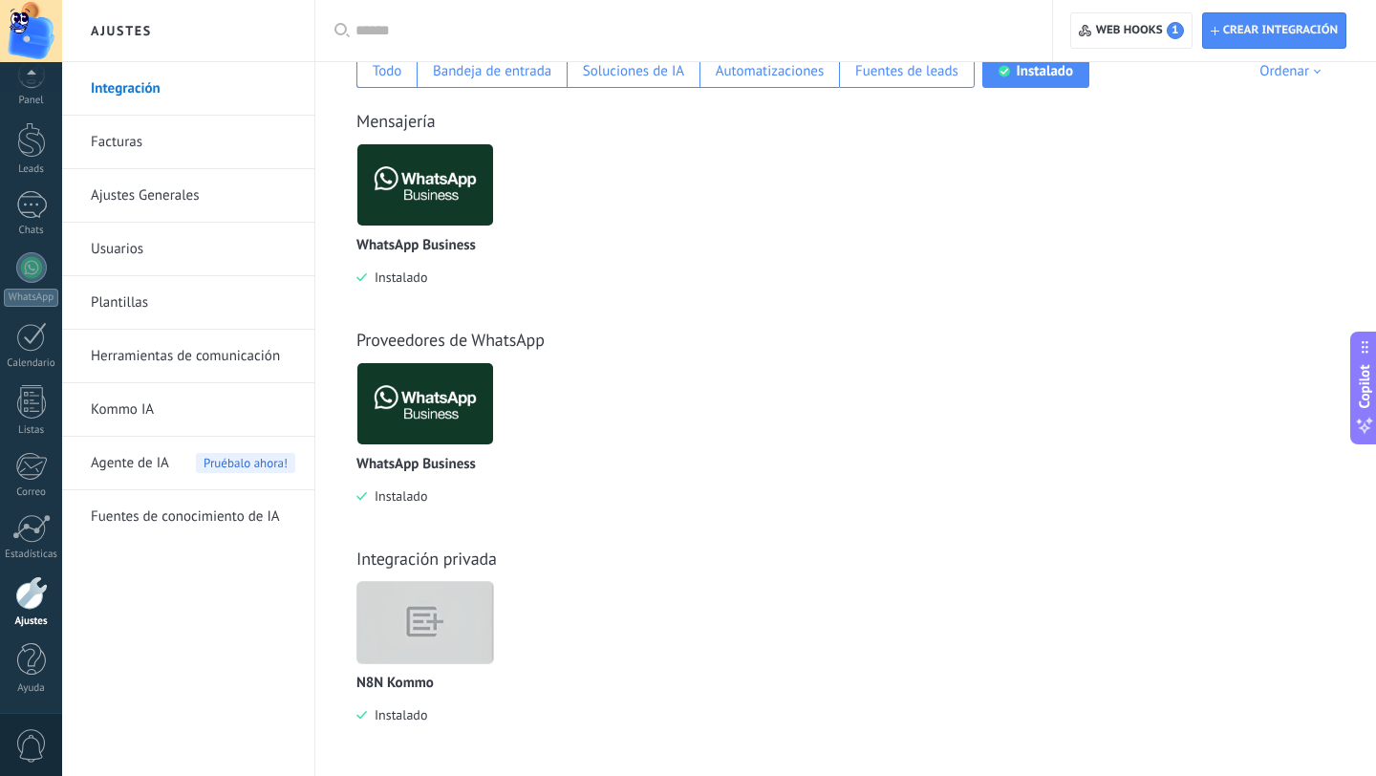
click at [476, 623] on img at bounding box center [425, 622] width 136 height 104
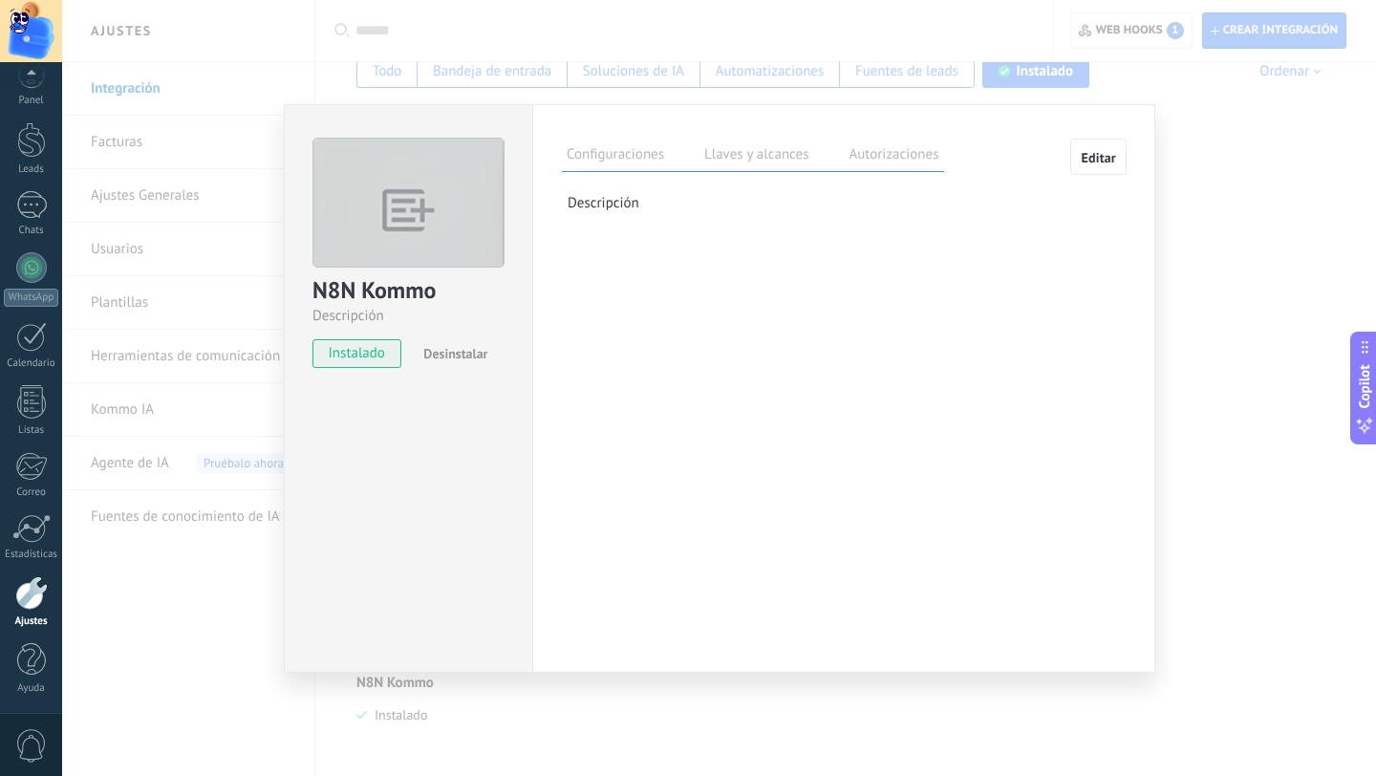
click at [566, 691] on div "N8N Kommo Descripción instalado Desinstalar Configuraciones Llaves y alcances A…" at bounding box center [719, 388] width 1314 height 776
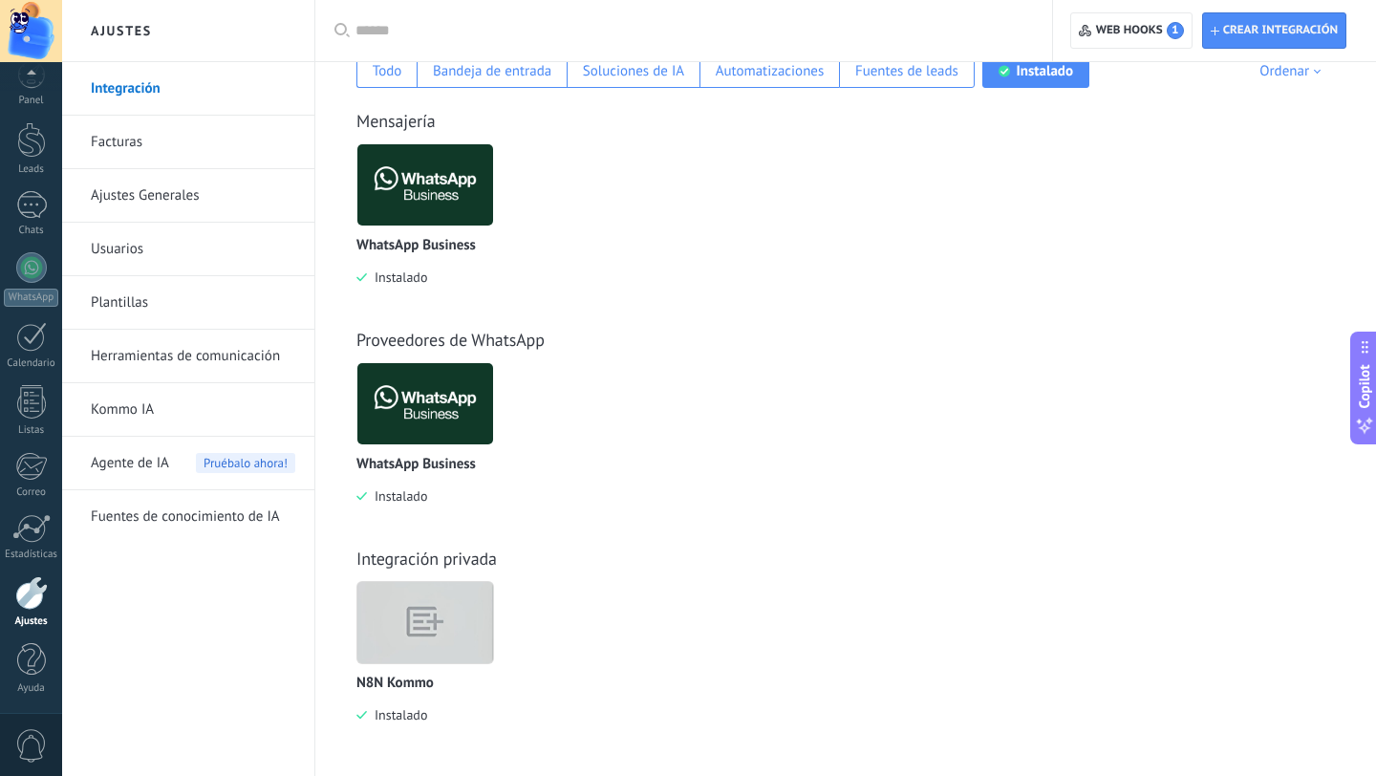
click at [433, 419] on img at bounding box center [425, 403] width 136 height 93
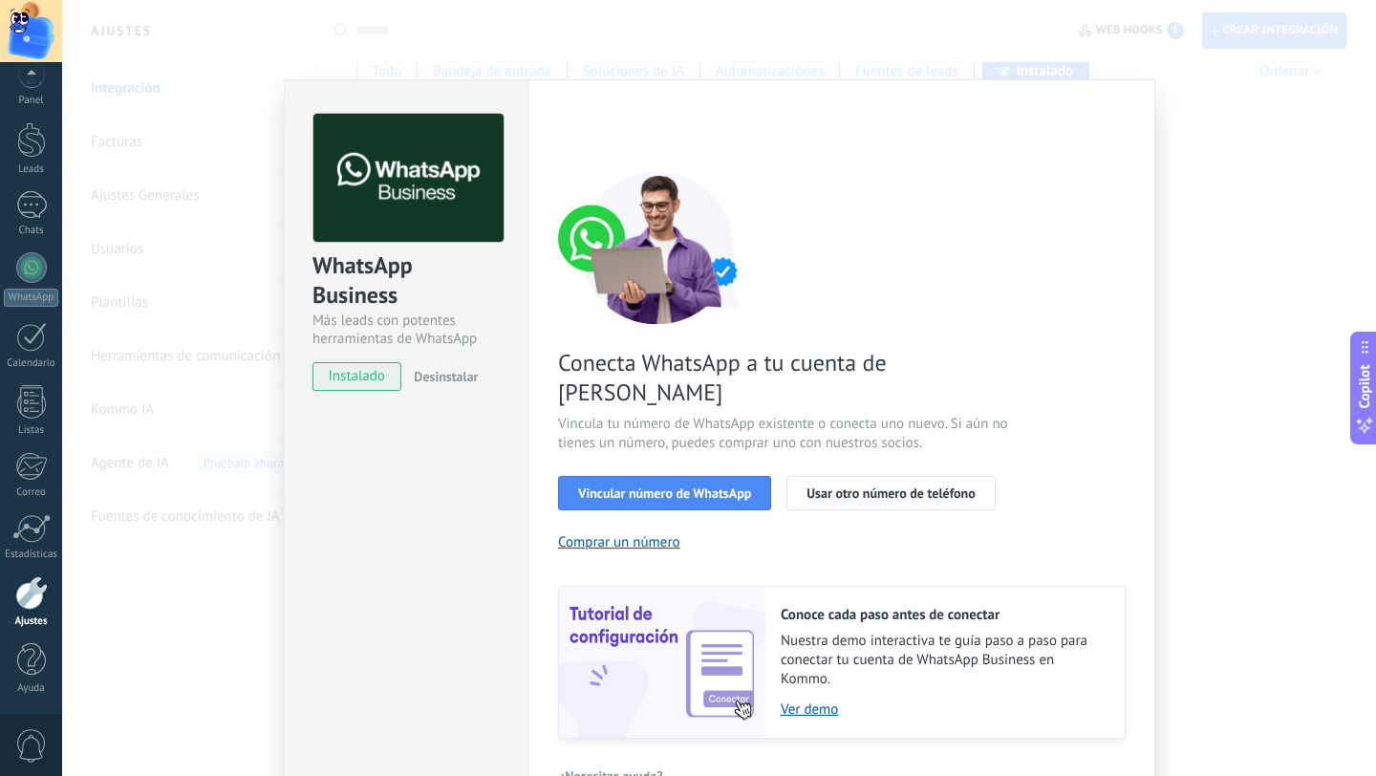
scroll to position [44, 0]
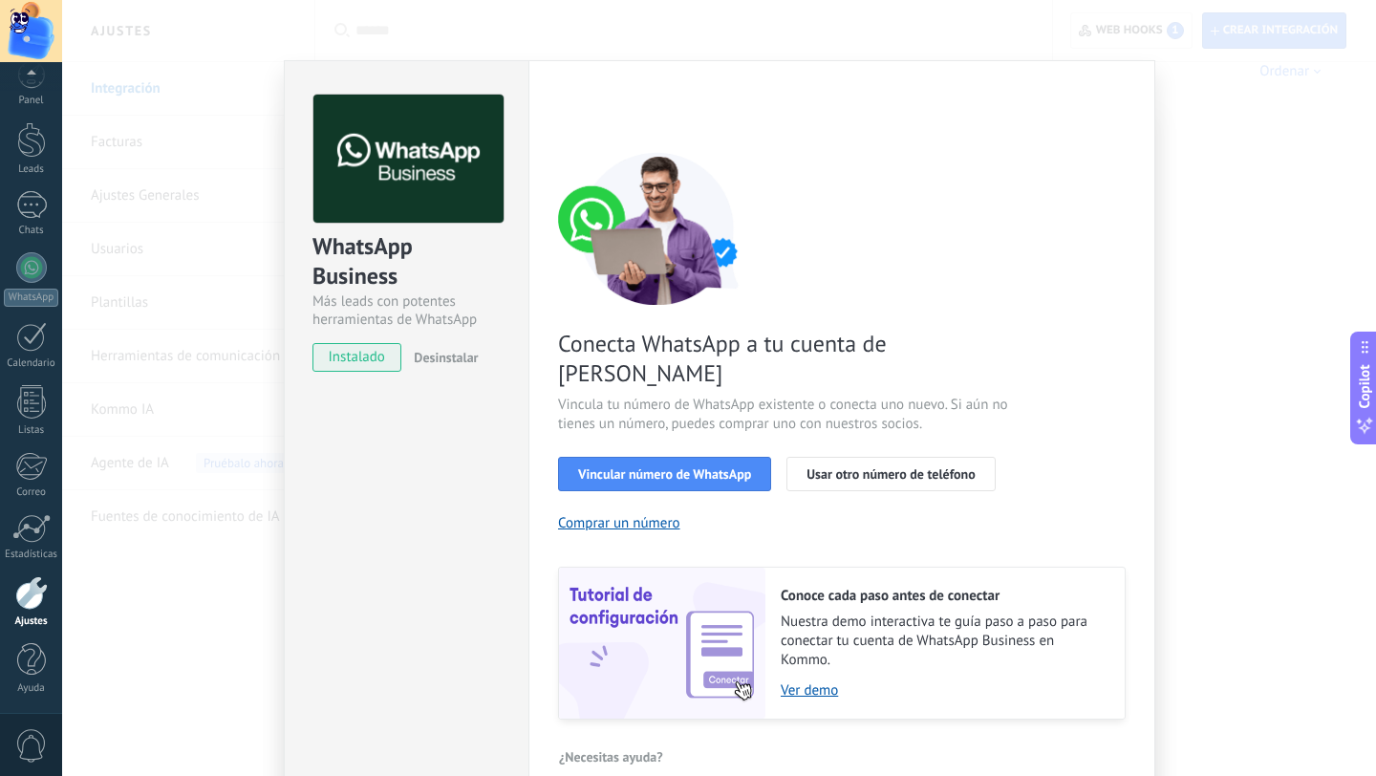
click at [1243, 570] on div "WhatsApp Business Más leads con potentes herramientas de WhatsApp instalado Des…" at bounding box center [719, 388] width 1314 height 776
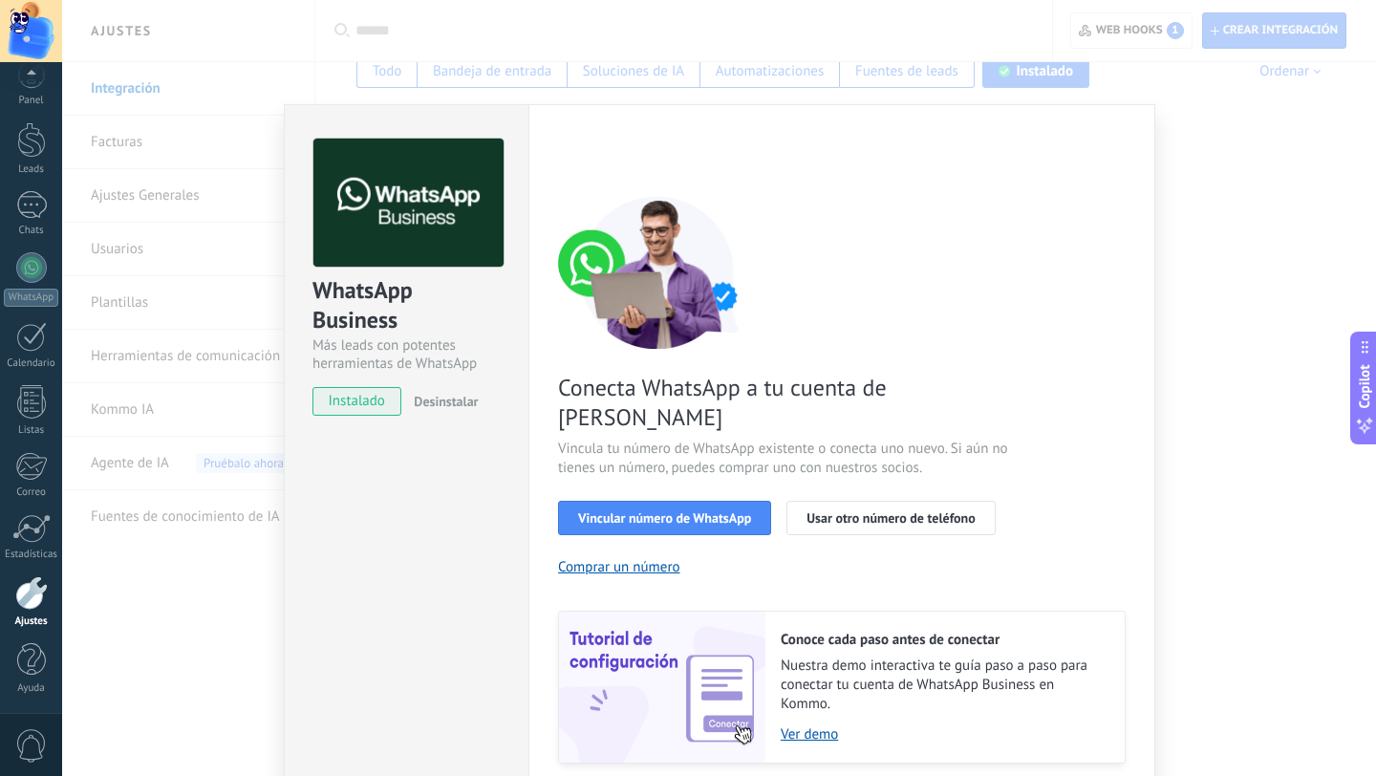
click at [1232, 328] on div "WhatsApp Business Más leads con potentes herramientas de WhatsApp instalado Des…" at bounding box center [719, 388] width 1314 height 776
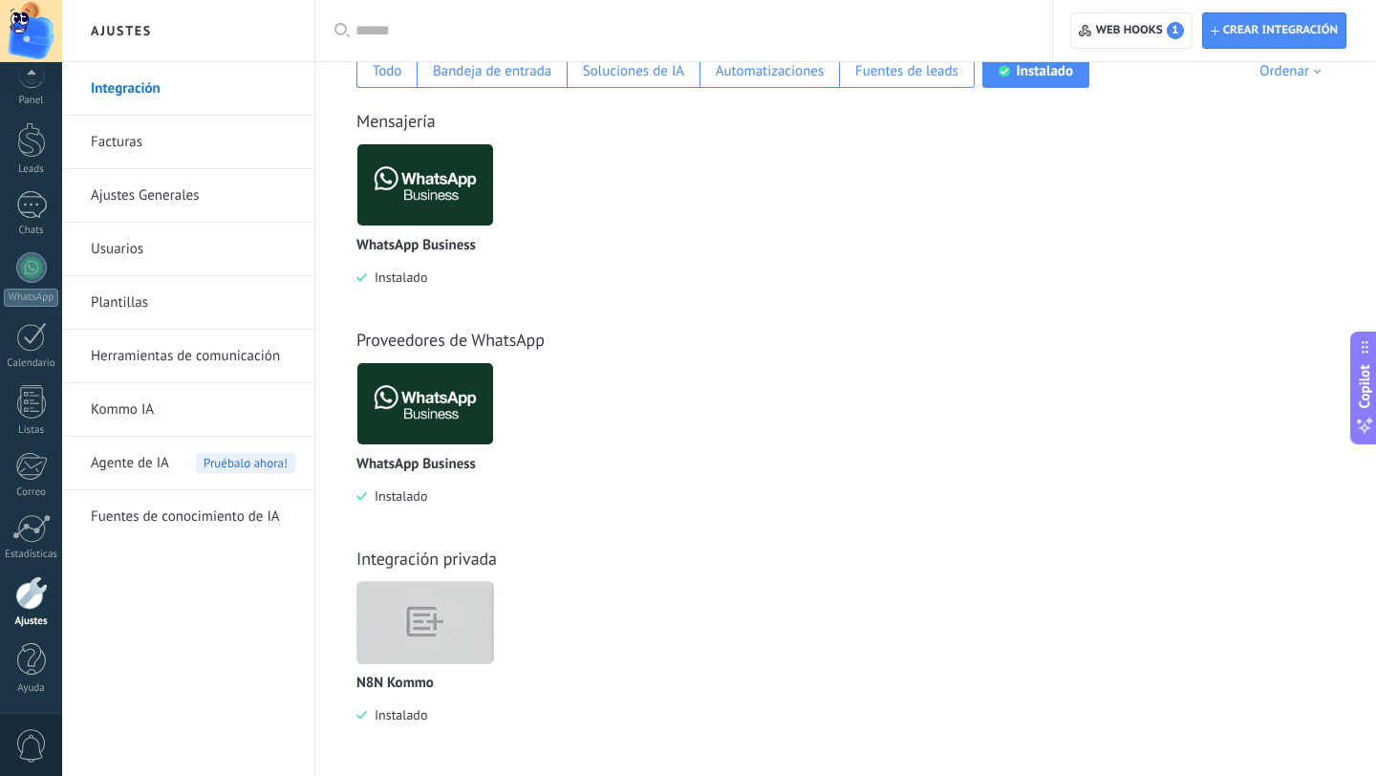
click at [433, 202] on img at bounding box center [425, 185] width 136 height 93
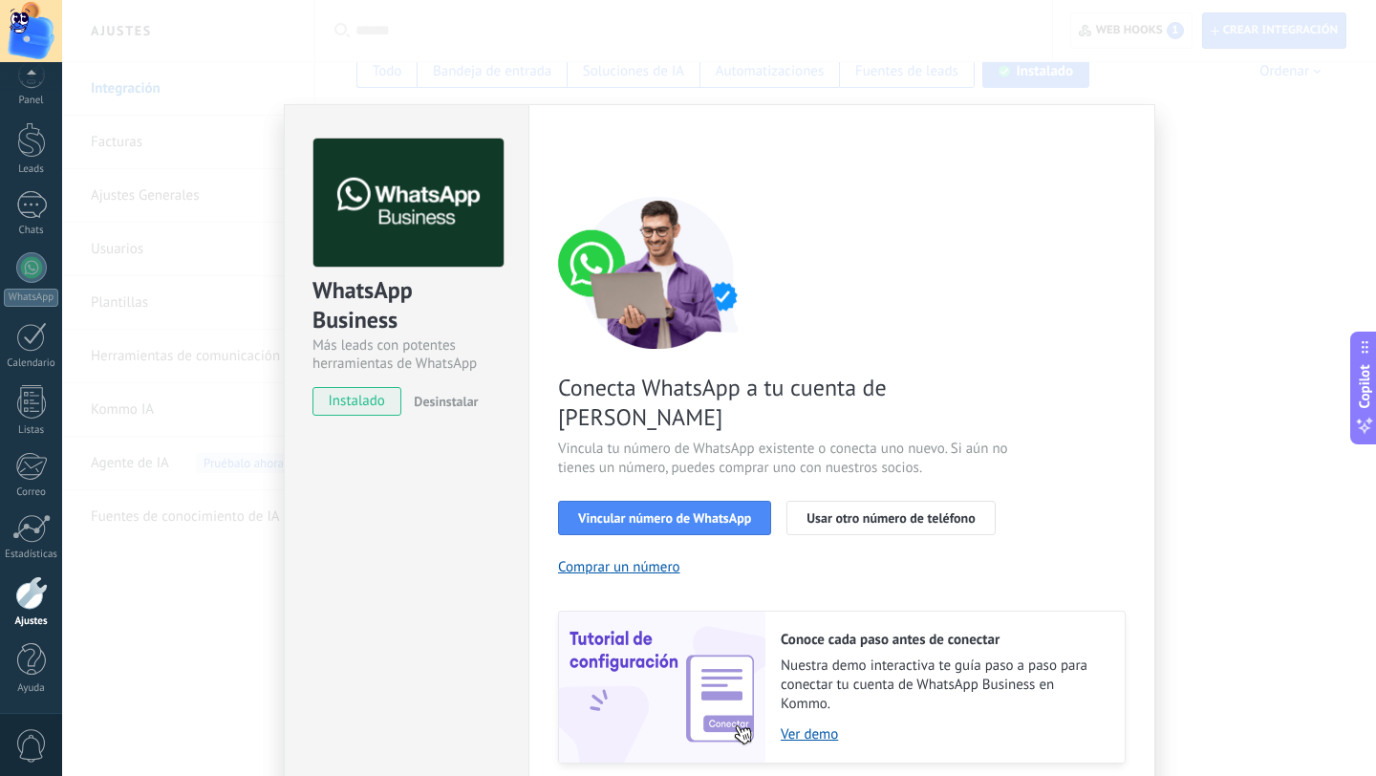
click at [1340, 377] on div "WhatsApp Business Más leads con potentes herramientas de WhatsApp instalado Des…" at bounding box center [719, 388] width 1314 height 776
click at [796, 725] on link "Ver demo" at bounding box center [943, 734] width 325 height 18
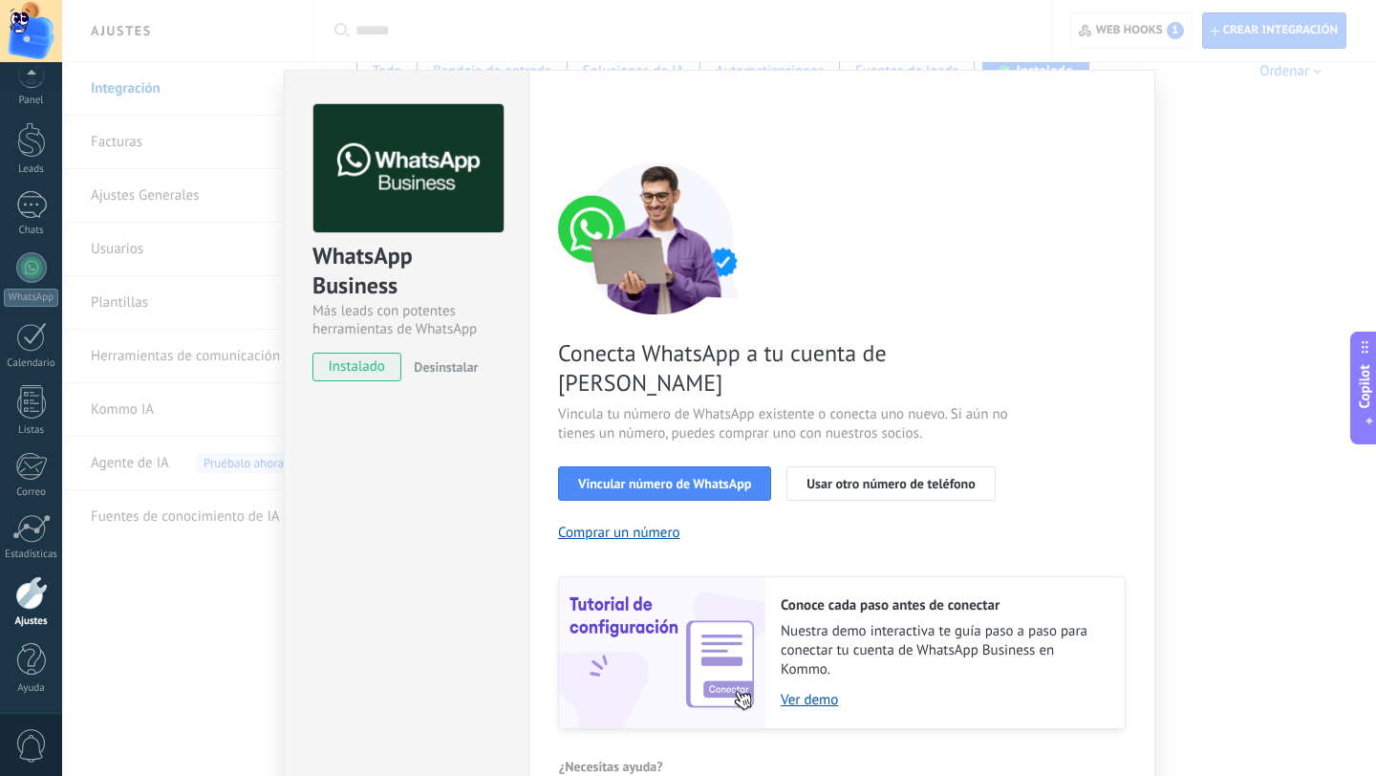
scroll to position [44, 0]
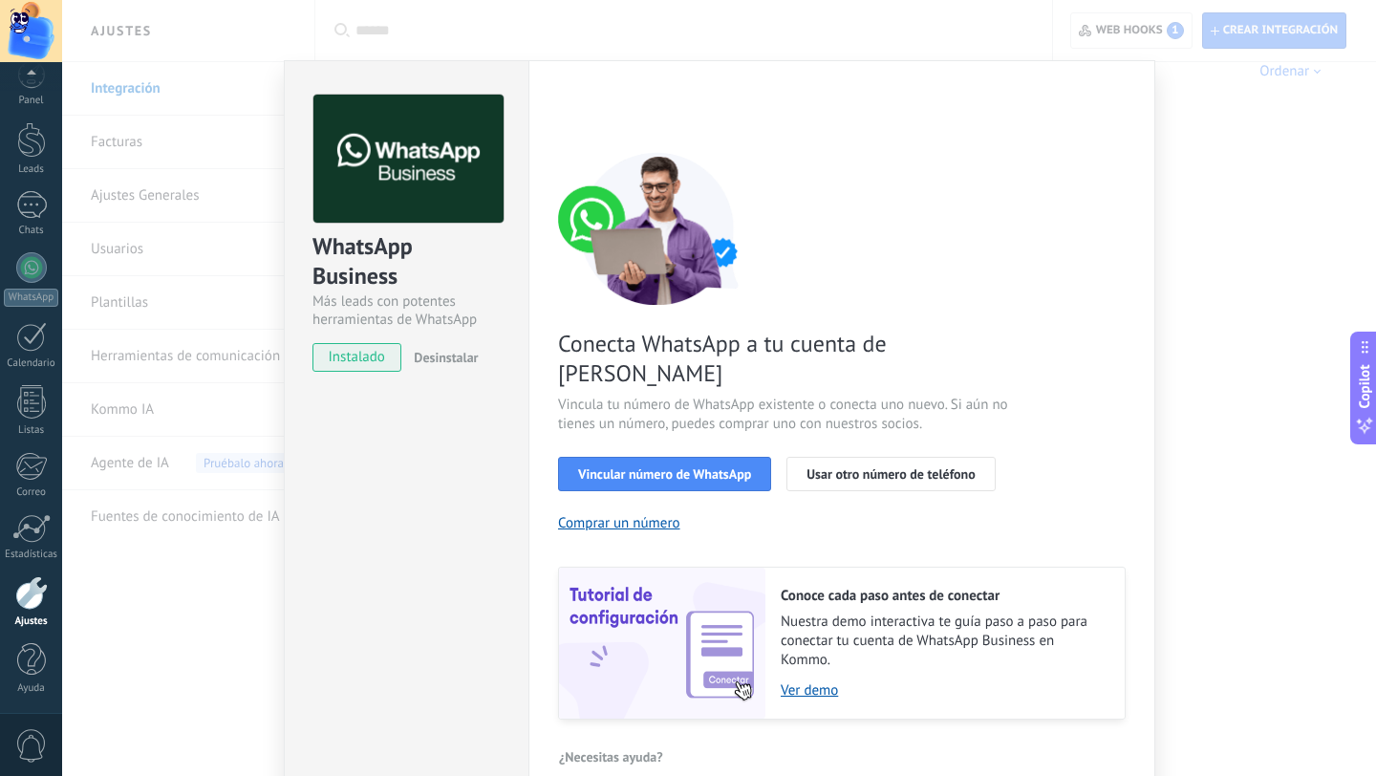
click at [1238, 507] on div "WhatsApp Business Más leads con potentes herramientas de WhatsApp instalado Des…" at bounding box center [719, 388] width 1314 height 776
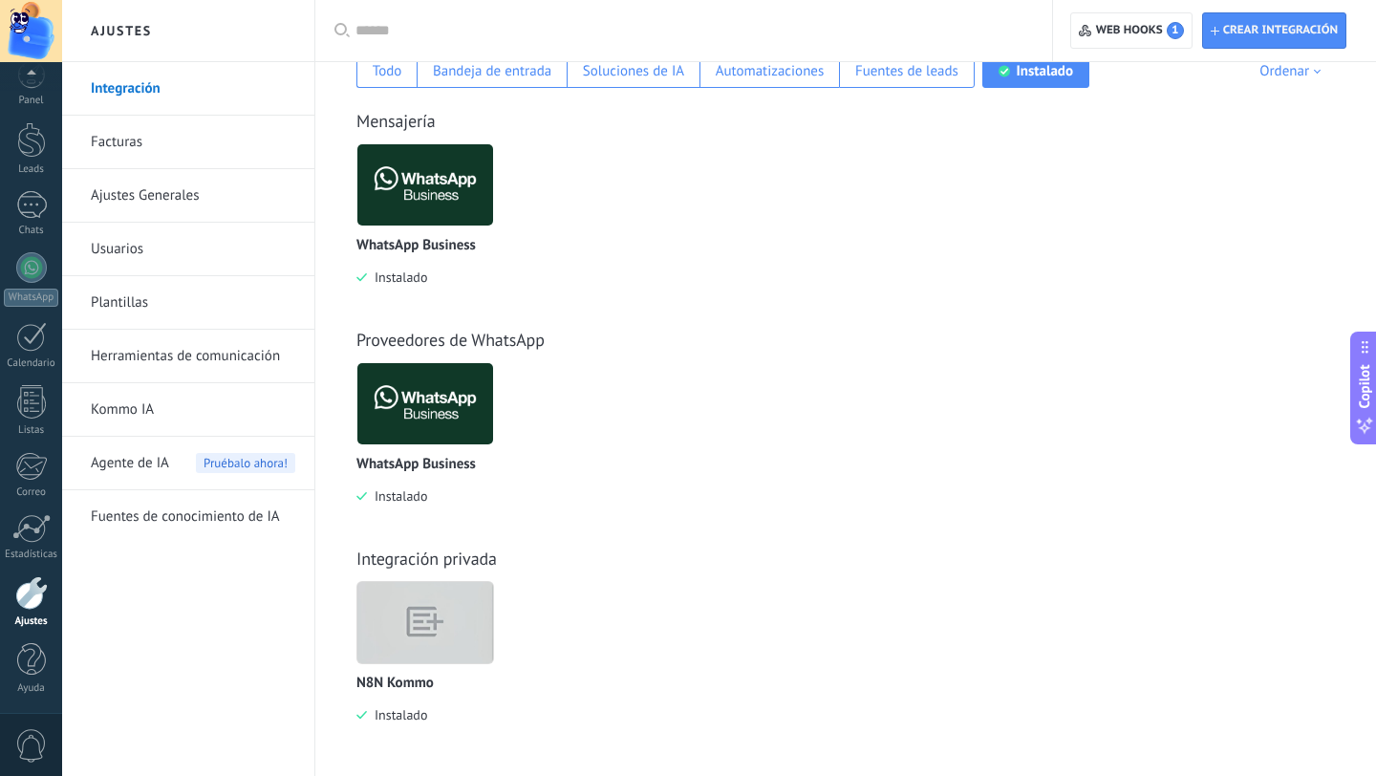
click at [434, 612] on img at bounding box center [425, 622] width 136 height 104
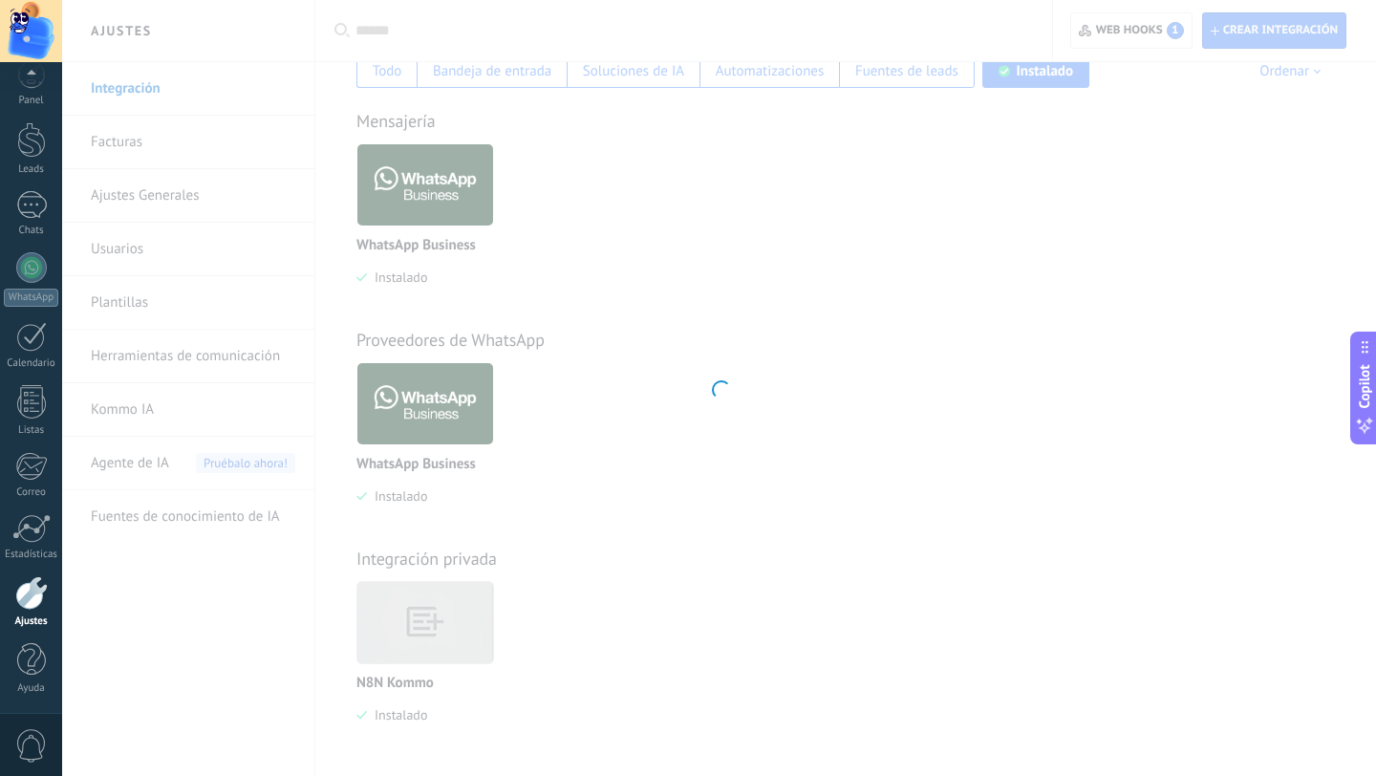
click at [434, 612] on div at bounding box center [719, 388] width 1314 height 776
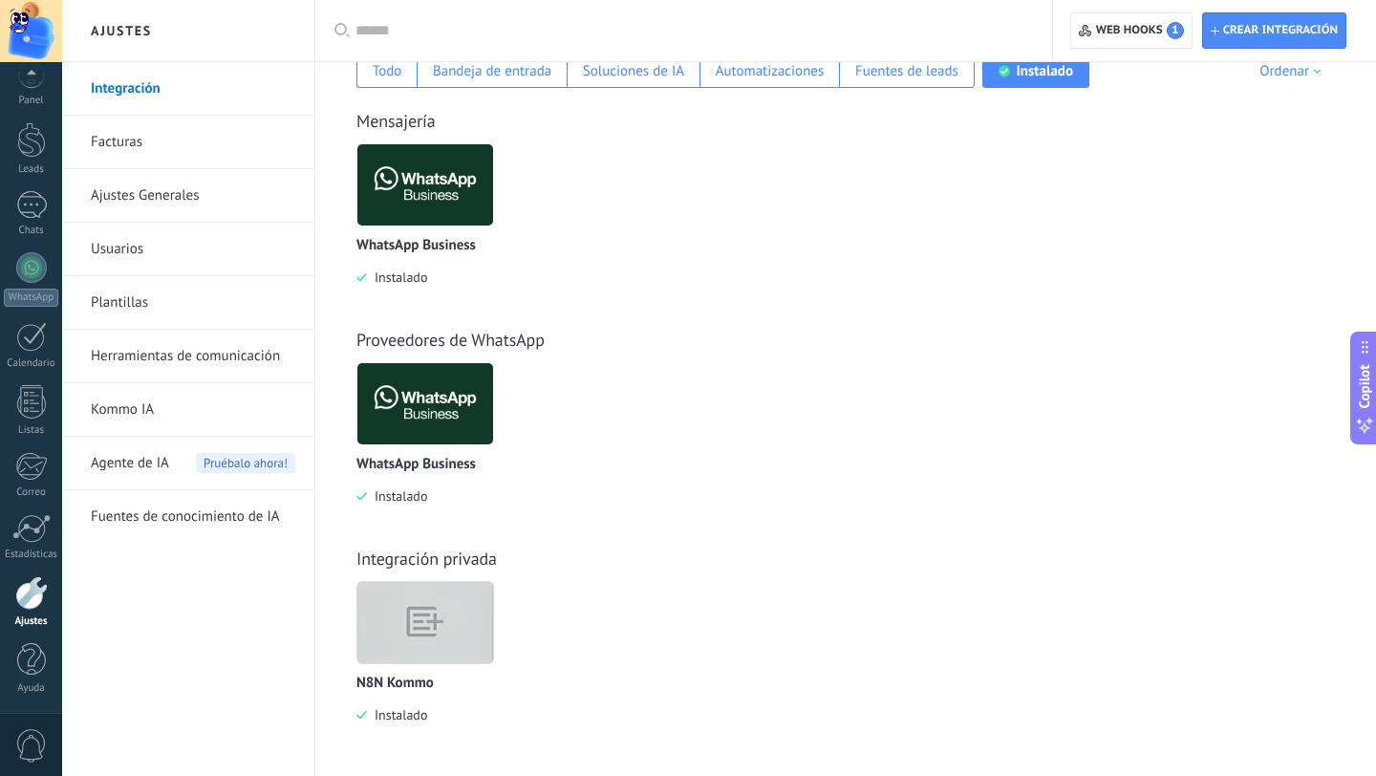
scroll to position [348, 0]
click at [428, 618] on img at bounding box center [425, 622] width 136 height 104
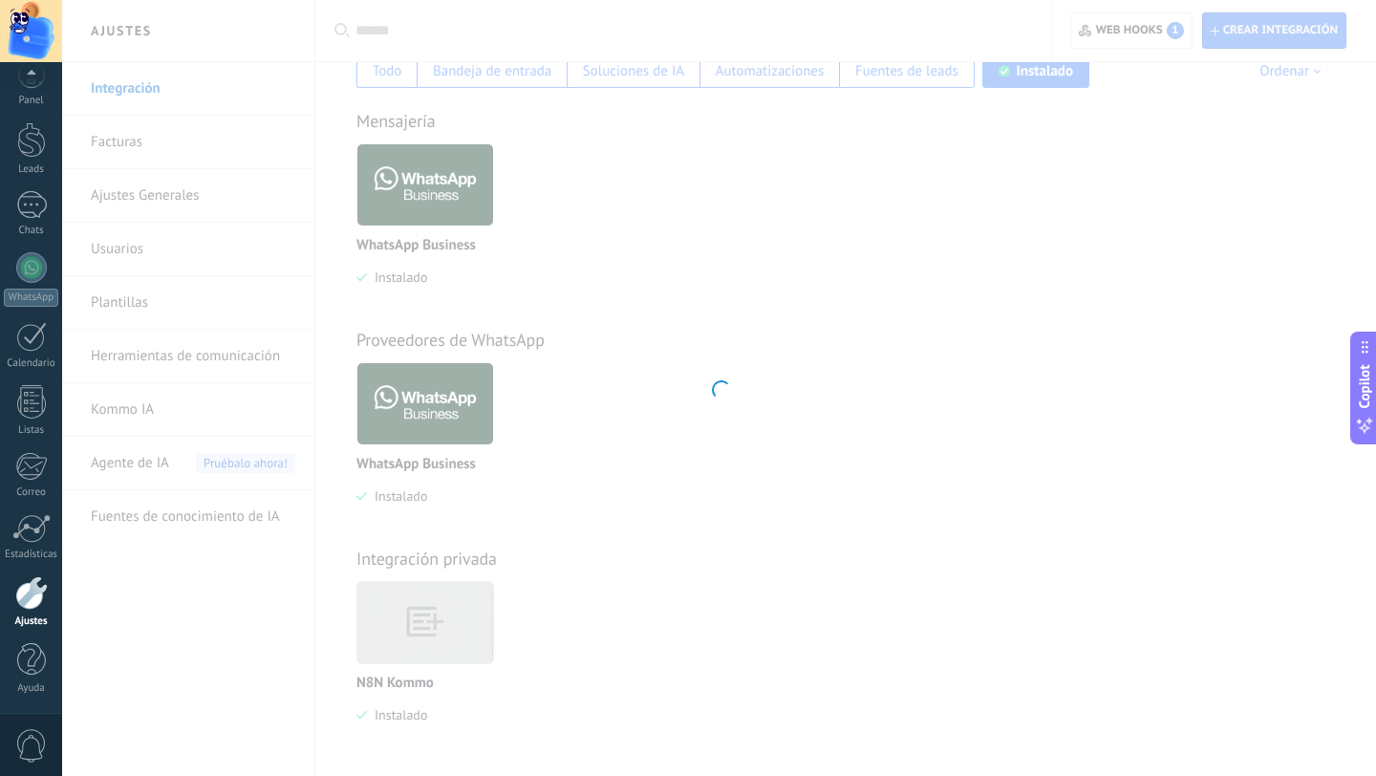
click at [428, 618] on div at bounding box center [719, 388] width 1314 height 776
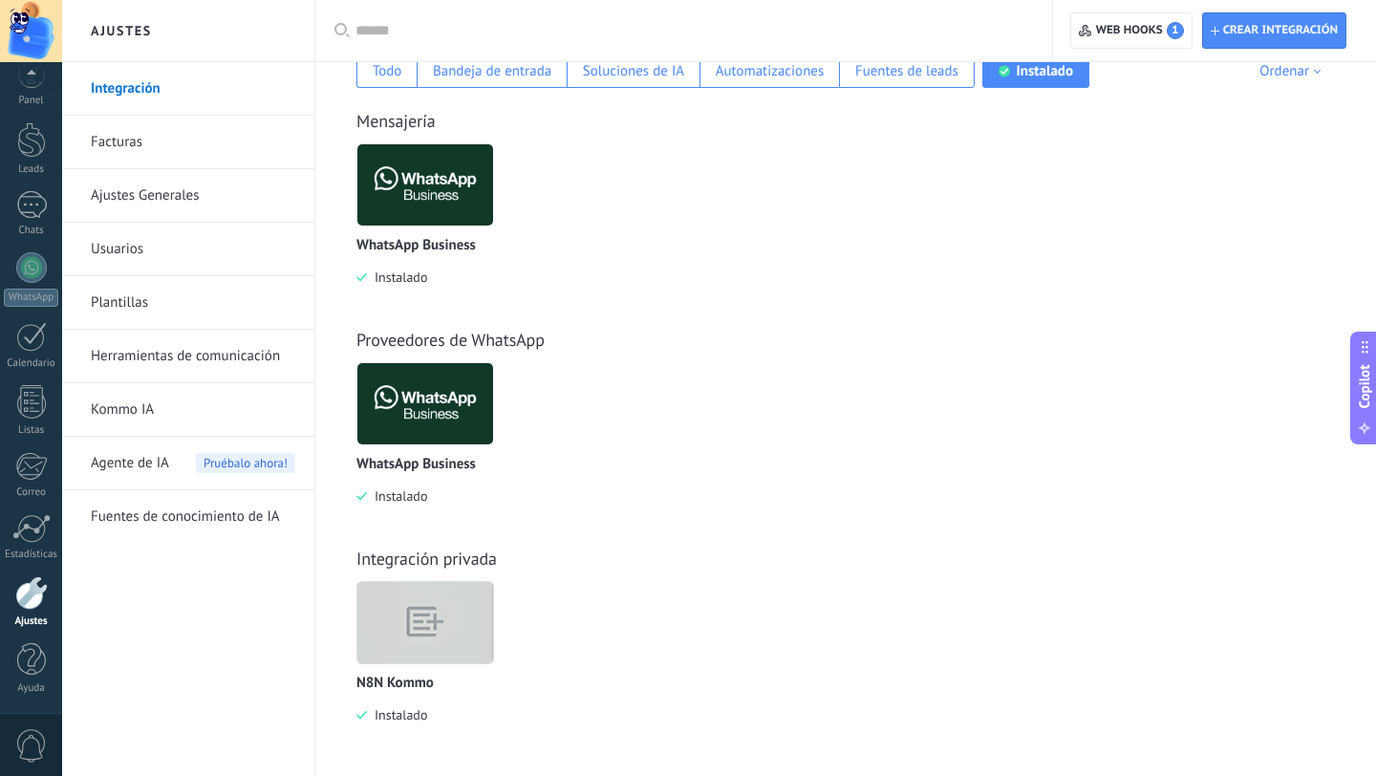
scroll to position [349, 0]
